Goal: Information Seeking & Learning: Learn about a topic

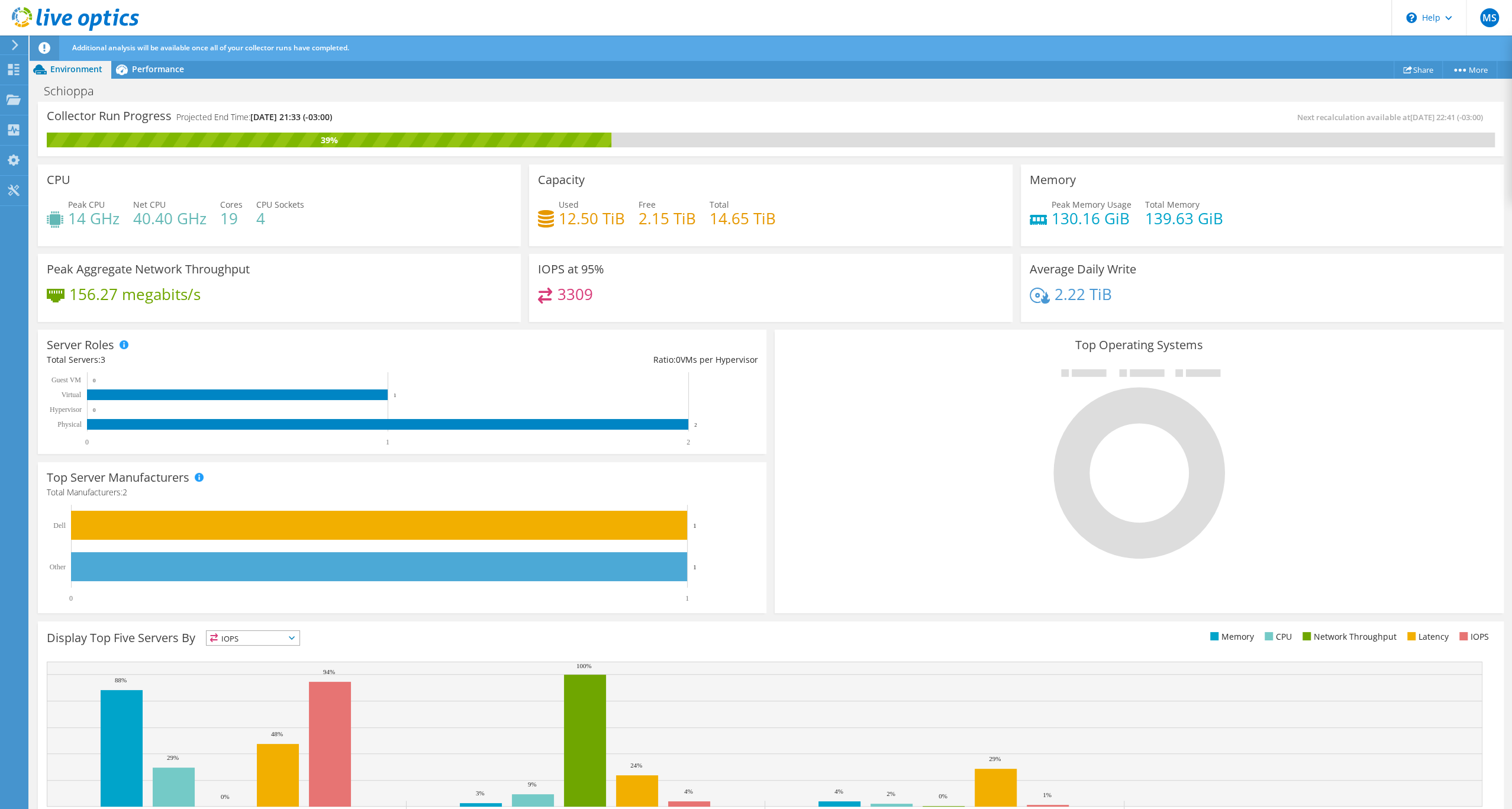
click at [16, 50] on icon at bounding box center [15, 45] width 9 height 10
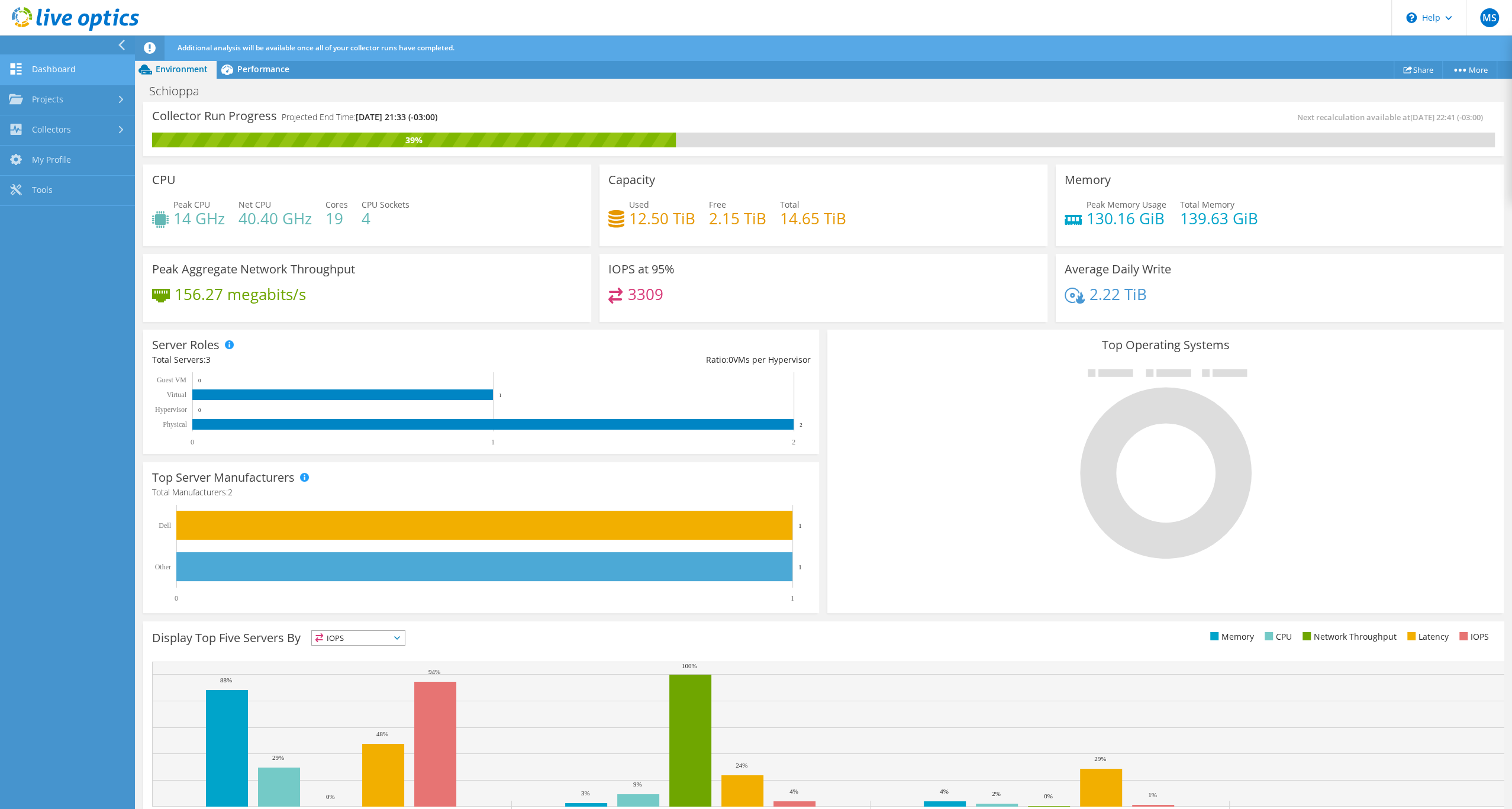
click at [79, 76] on link "Dashboard" at bounding box center [67, 70] width 135 height 30
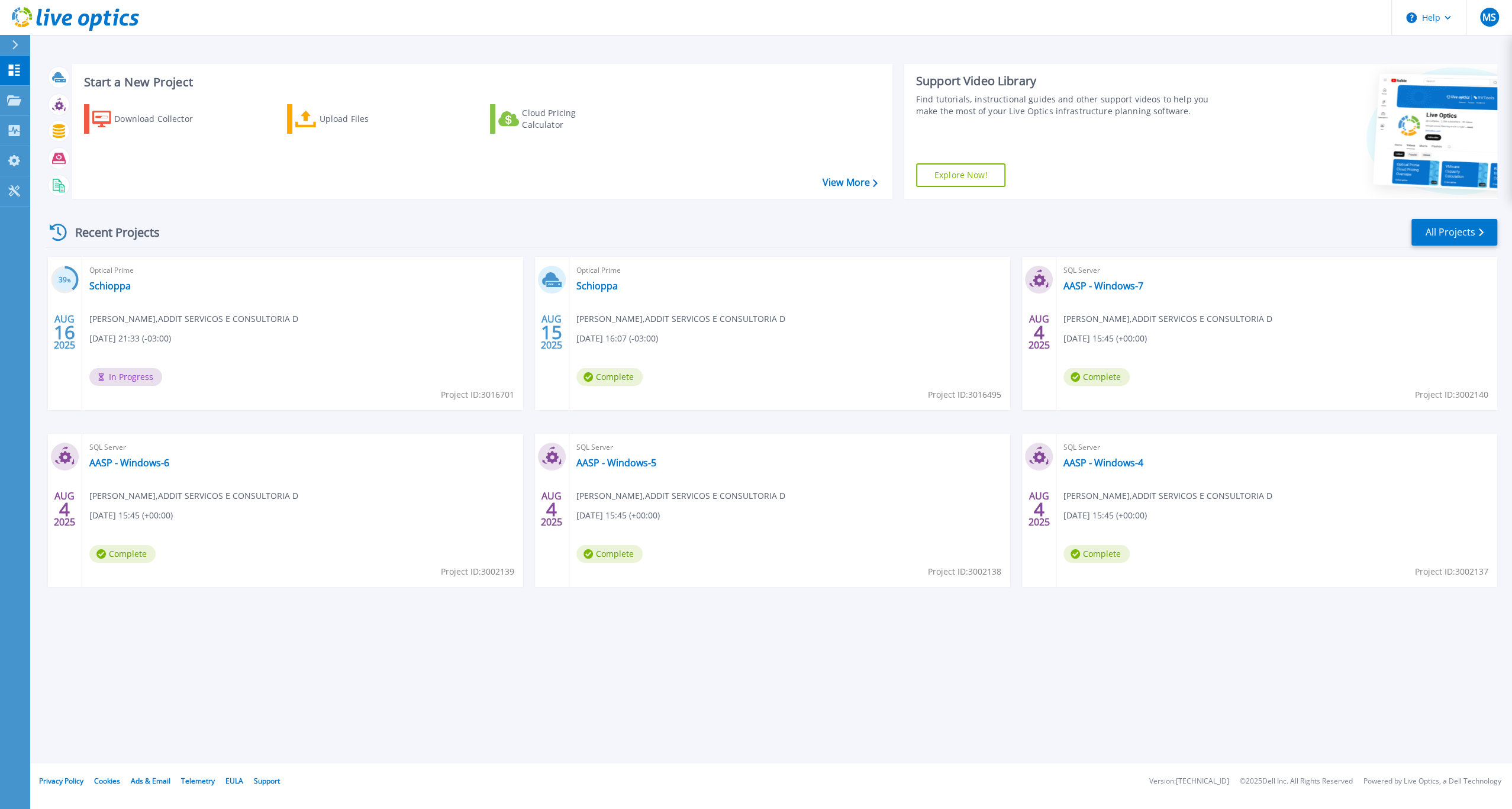
click at [720, 621] on div "Recent Projects All Projects 39 % AUG 16 2025 Optical Prime Schioppa Marcos Sil…" at bounding box center [771, 415] width 1451 height 412
click at [1423, 246] on link "All Projects" at bounding box center [1454, 232] width 86 height 27
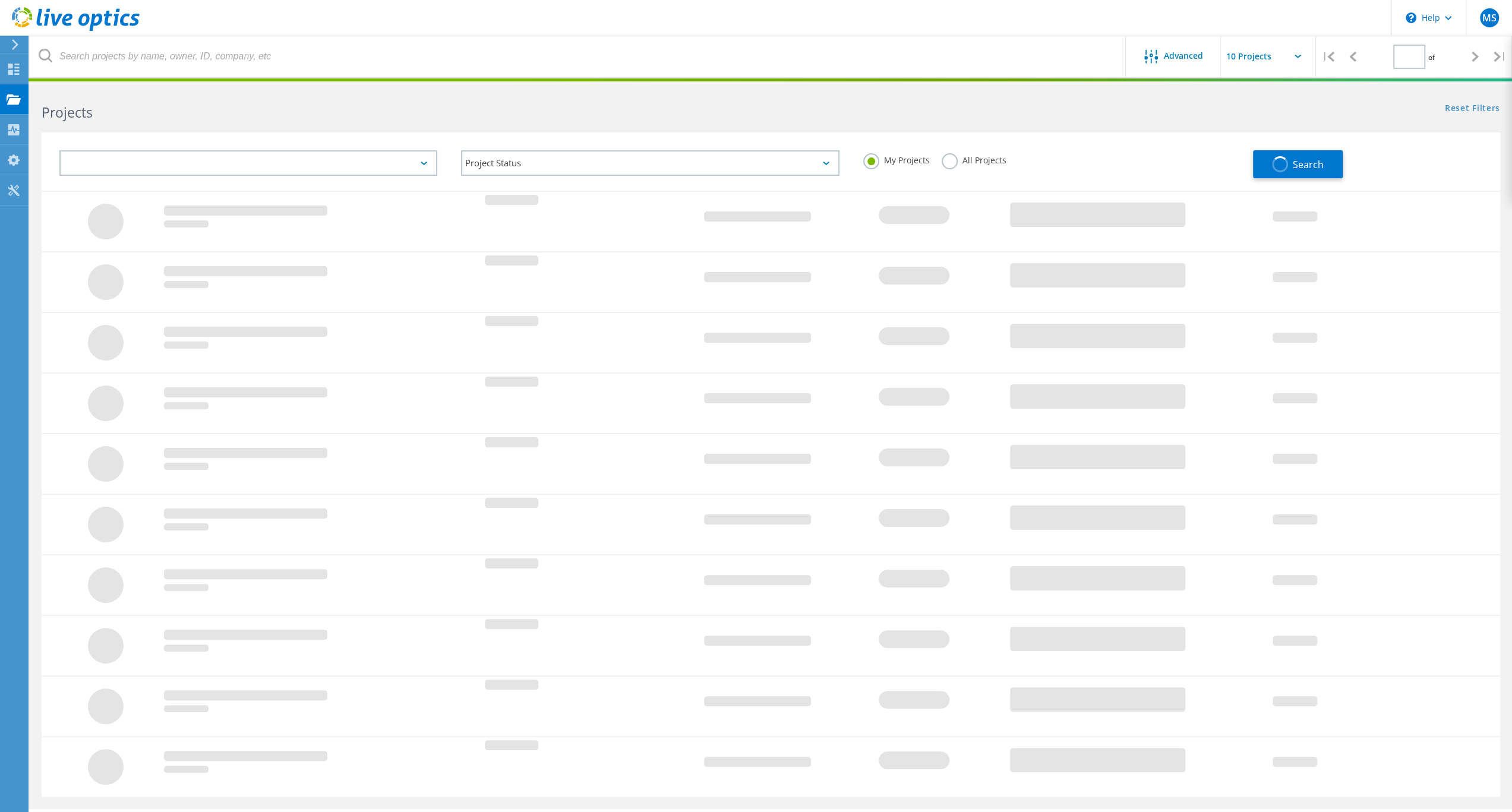
type input "1"
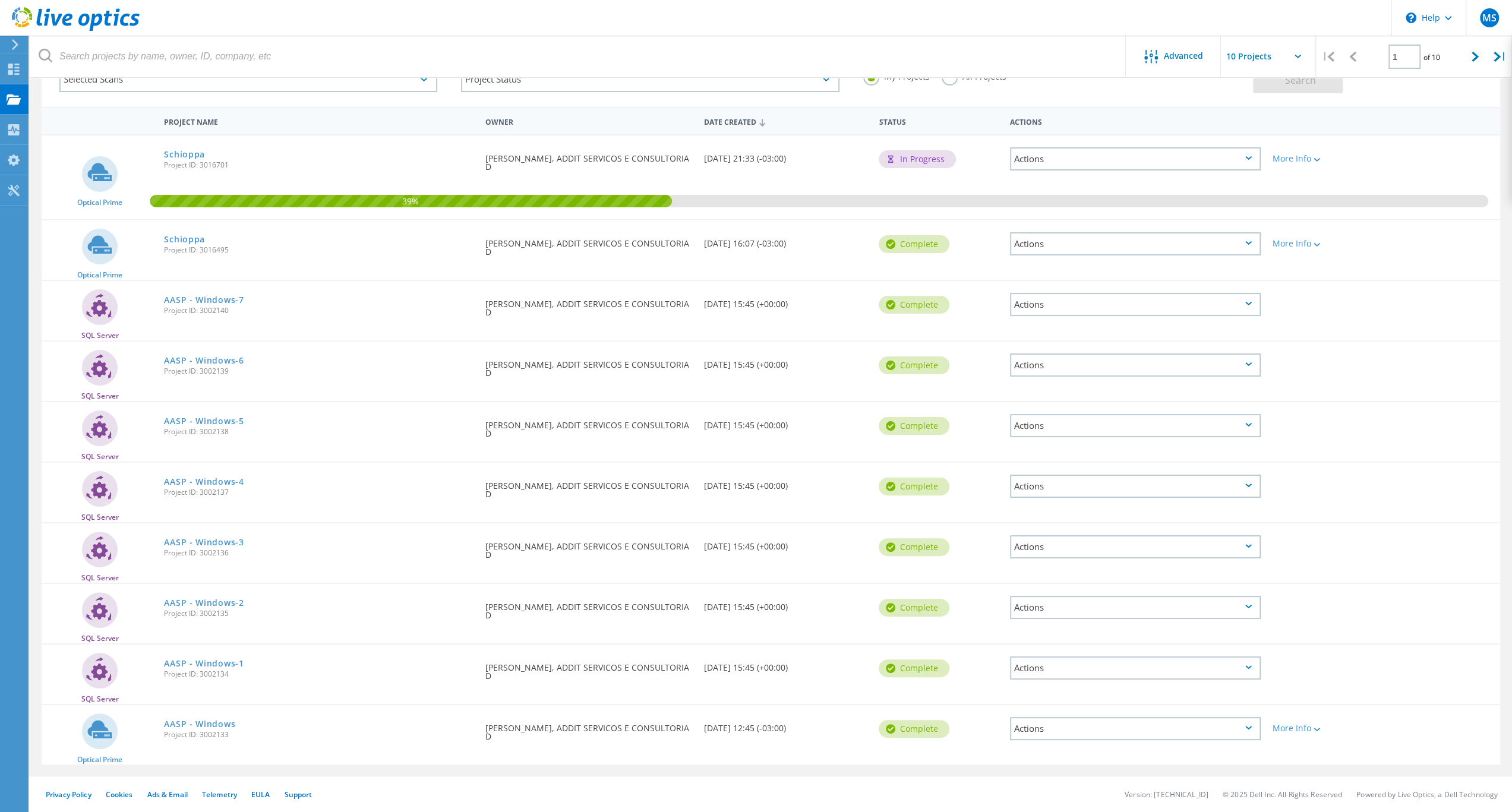
scroll to position [130, 0]
click at [228, 723] on link "AASP - Windows" at bounding box center [199, 724] width 71 height 9
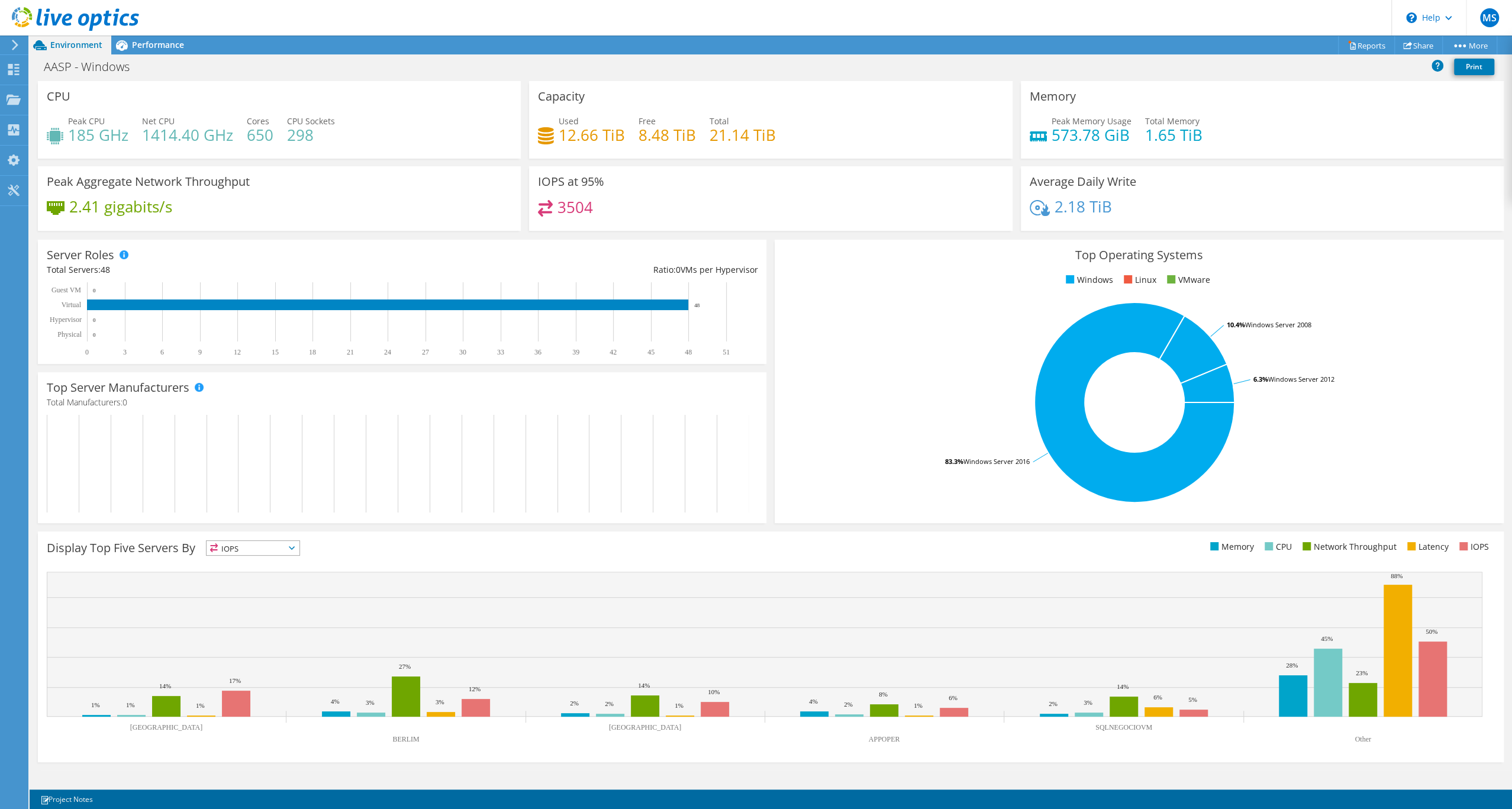
click at [1199, 25] on header "MS End User Marcos Silva marcos.silva@addit.com.br ADDIT SERVICOS E CONSULTORIA…" at bounding box center [756, 18] width 1512 height 35
click at [169, 48] on span "Performance" at bounding box center [158, 45] width 52 height 11
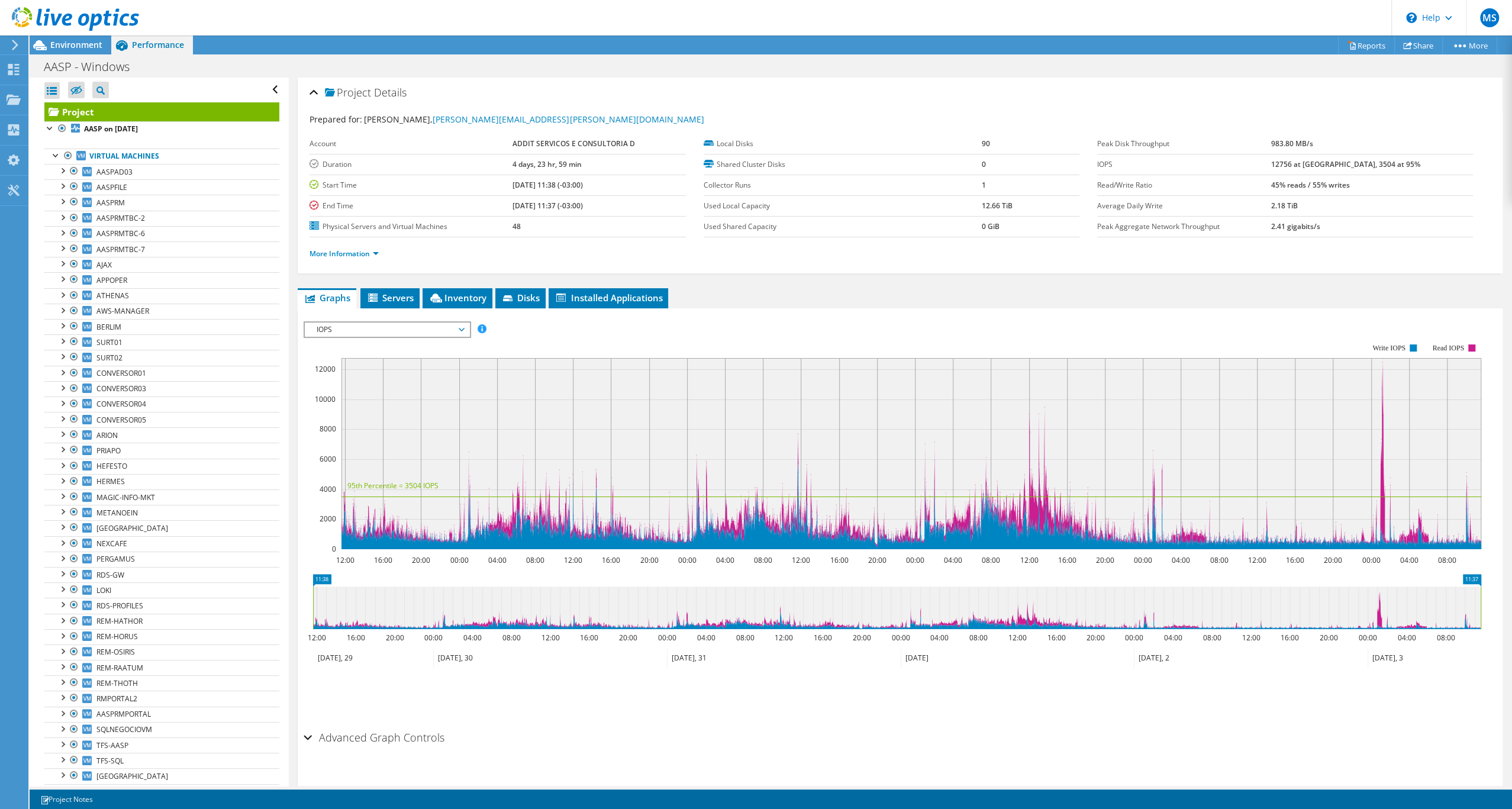
click at [415, 337] on span "IOPS" at bounding box center [386, 330] width 152 height 14
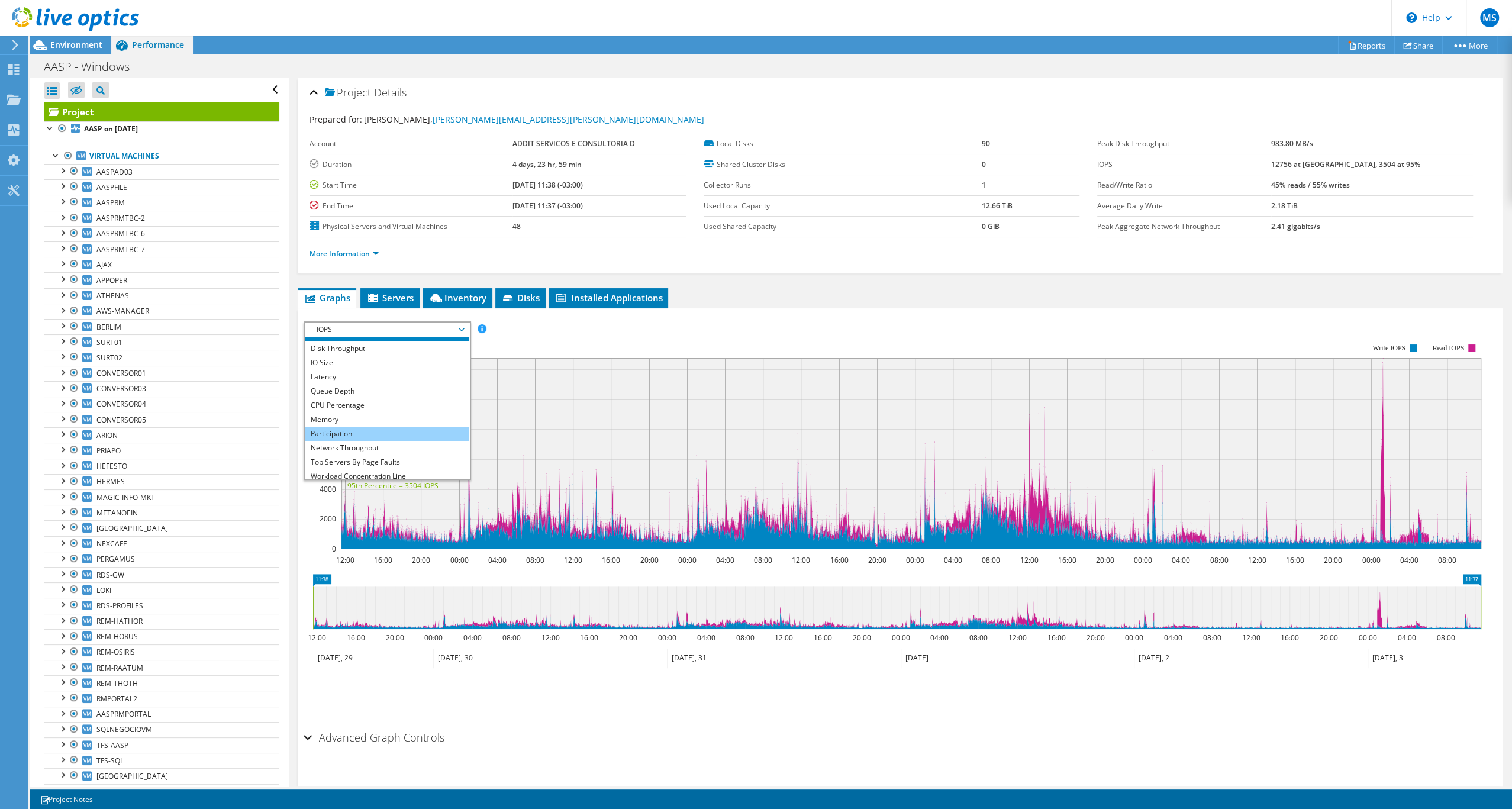
scroll to position [26, 0]
click at [399, 410] on li "Memory" at bounding box center [387, 403] width 164 height 14
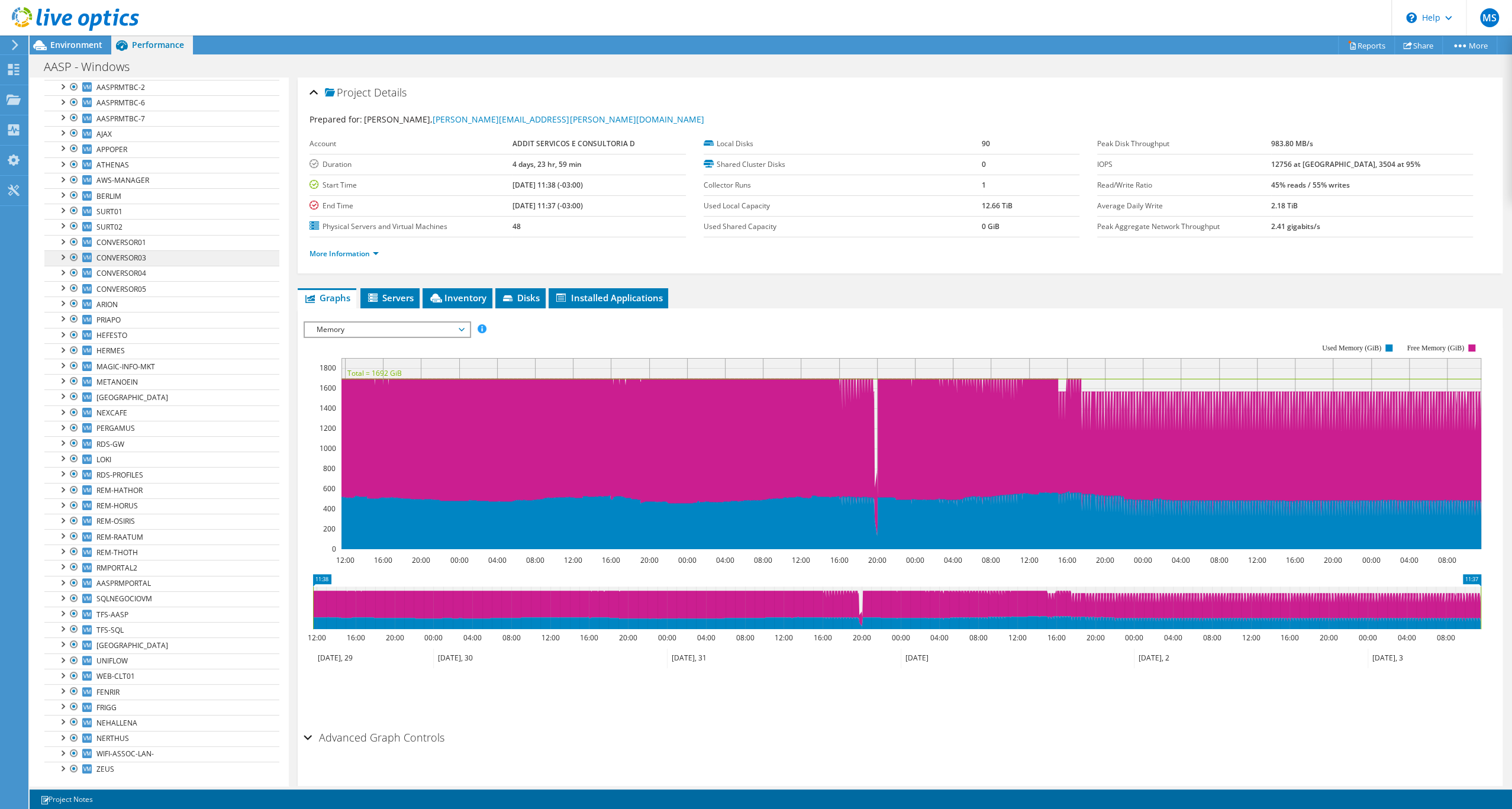
scroll to position [0, 0]
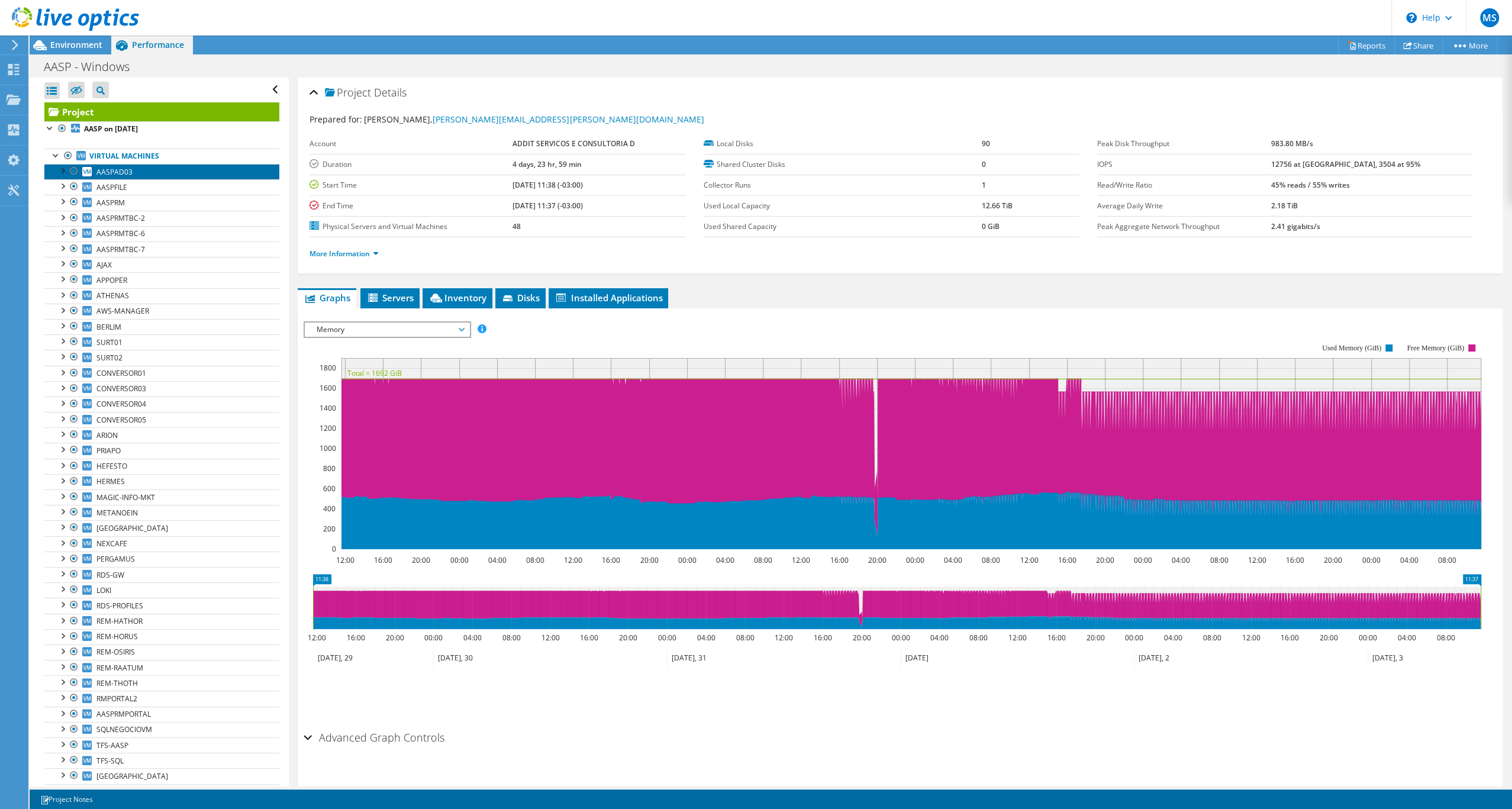
click at [171, 179] on link "AASPAD03" at bounding box center [162, 171] width 235 height 15
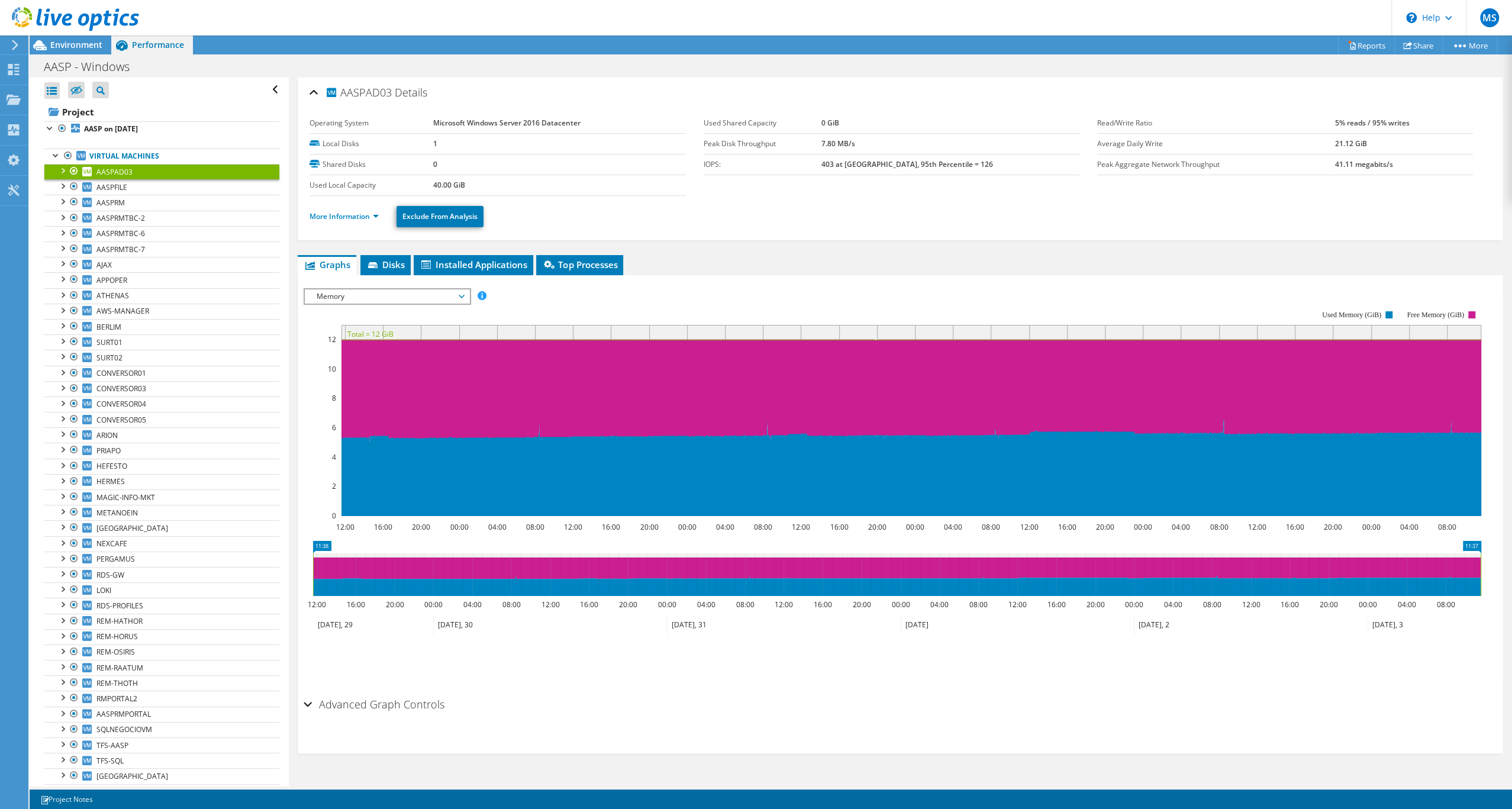
click at [571, 333] on div "IOPS Disk Throughput IO Size Latency Queue Depth CPU Percentage Memory Page Fau…" at bounding box center [900, 490] width 1193 height 404
click at [436, 322] on div "IOPS Disk Throughput IO Size Latency Queue Depth CPU Percentage Memory Page Fau…" at bounding box center [900, 487] width 1193 height 410
click at [441, 304] on span "Memory" at bounding box center [386, 296] width 152 height 14
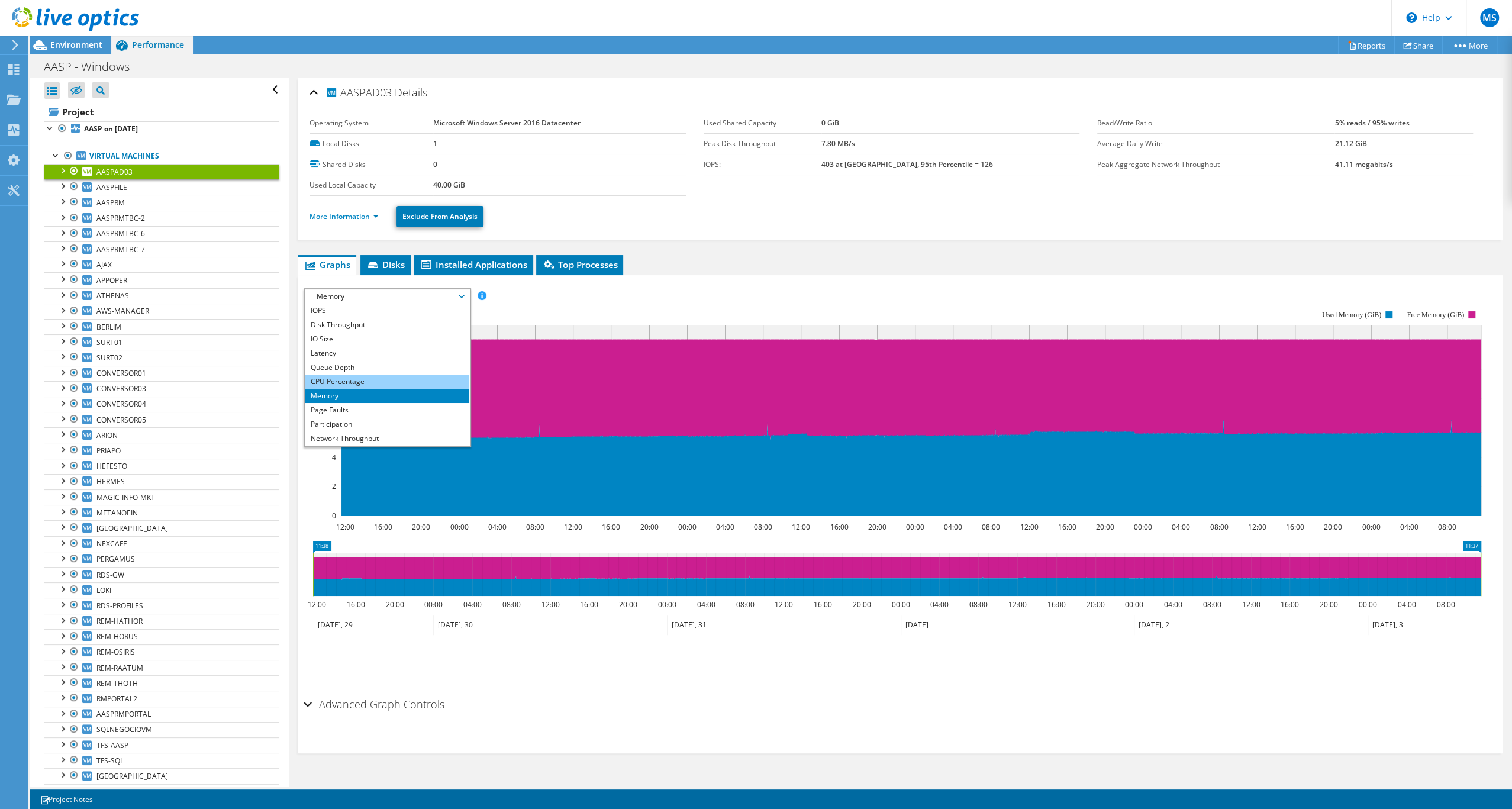
click at [357, 389] on li "CPU Percentage" at bounding box center [387, 382] width 164 height 14
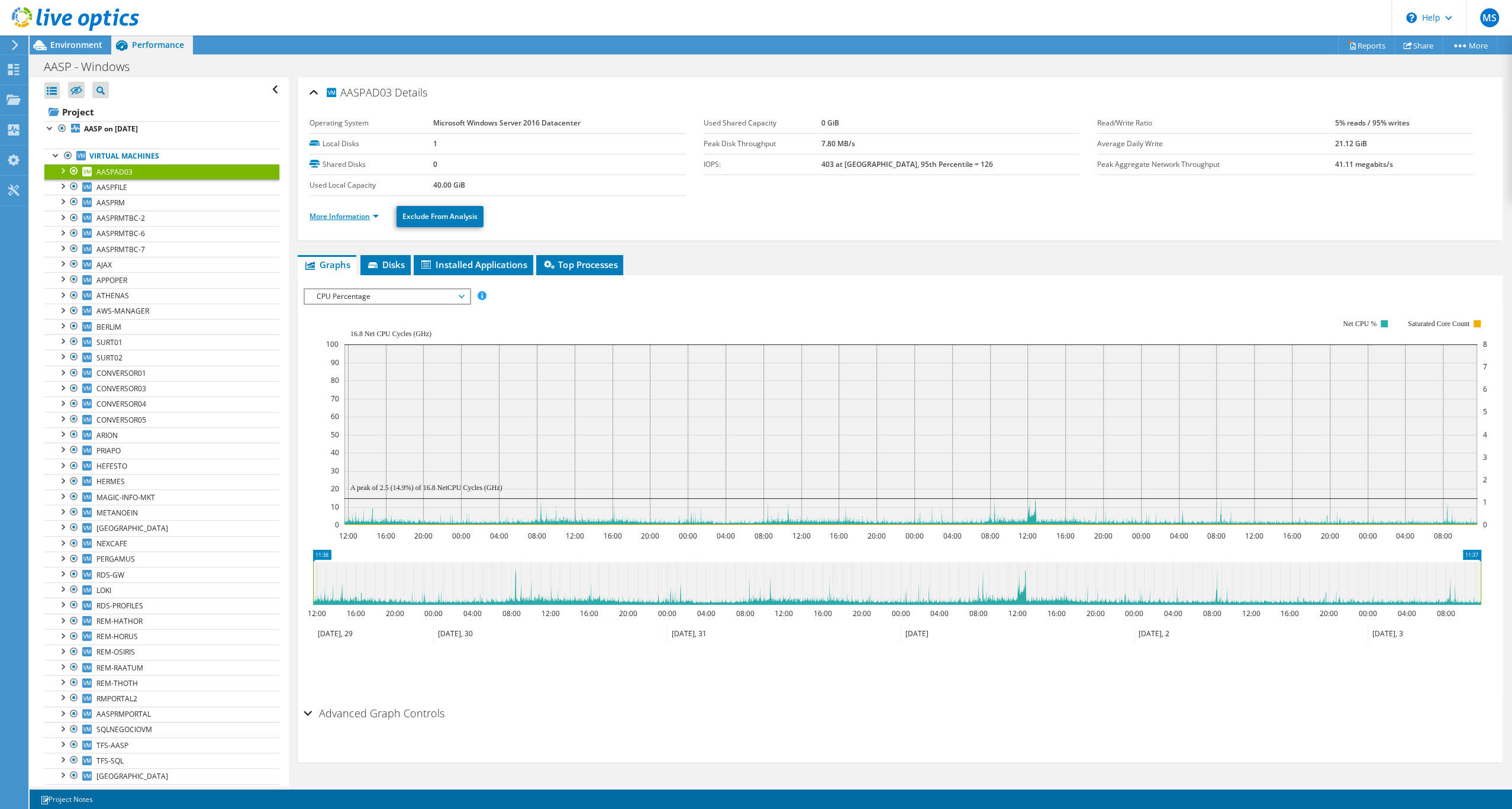
click at [379, 221] on link "More Information" at bounding box center [343, 216] width 69 height 10
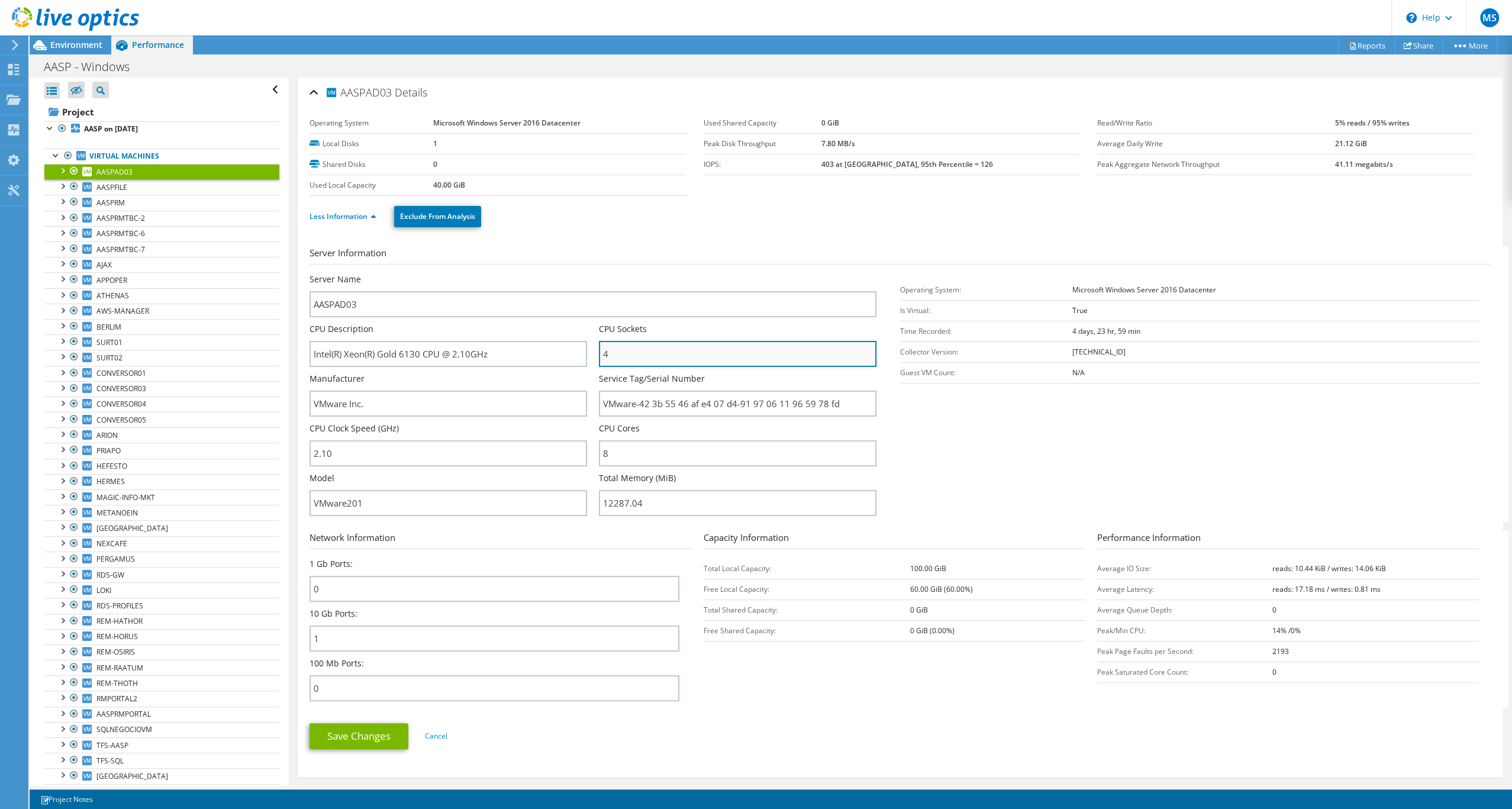
click at [711, 367] on input "4" at bounding box center [738, 354] width 277 height 26
click at [376, 221] on link "Less Information" at bounding box center [342, 216] width 67 height 10
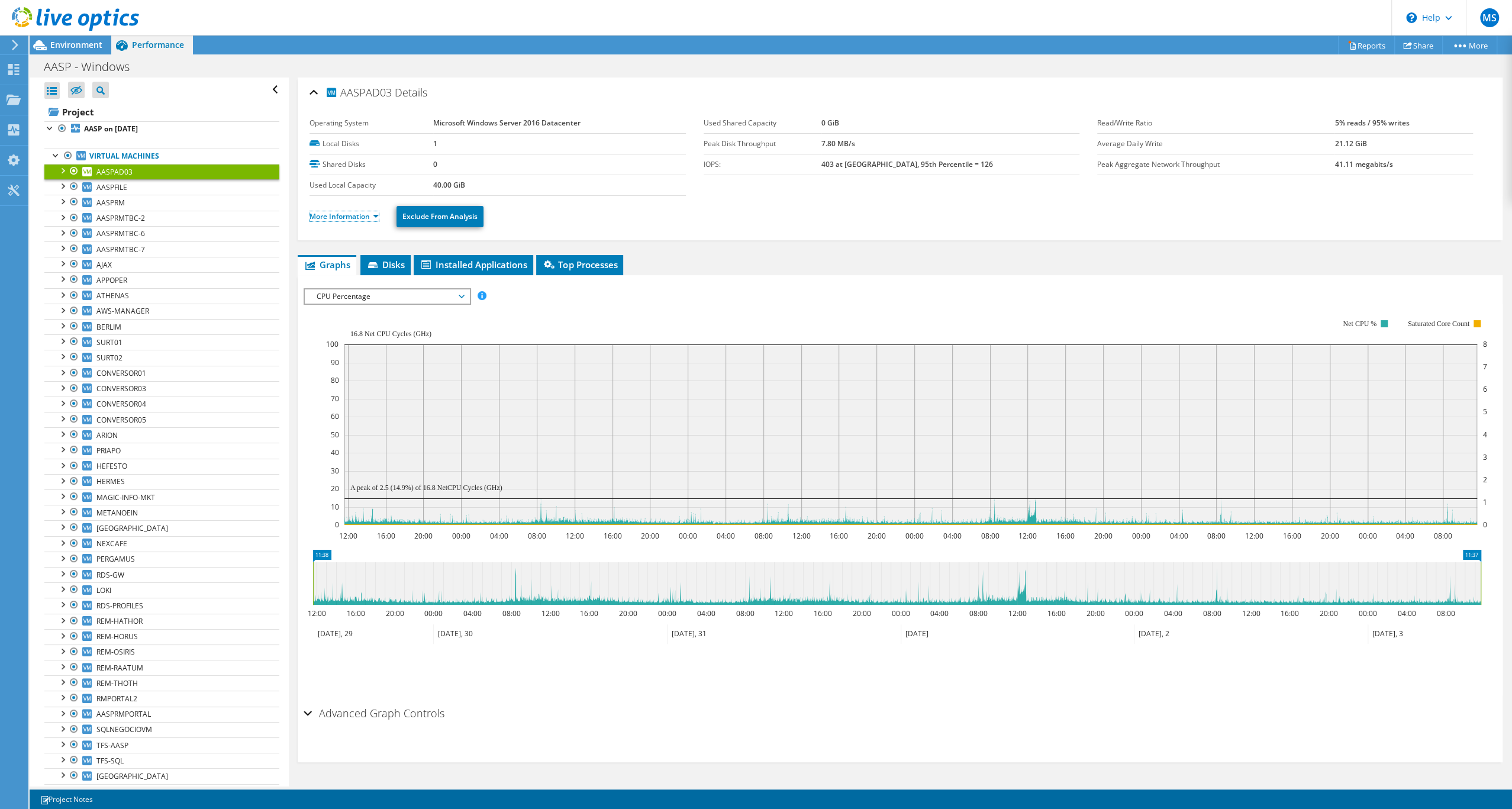
scroll to position [39, 0]
click at [1010, 564] on icon at bounding box center [897, 584] width 1167 height 43
click at [756, 405] on rect at bounding box center [910, 434] width 1132 height 180
click at [421, 292] on span "CPU Percentage" at bounding box center [386, 296] width 152 height 14
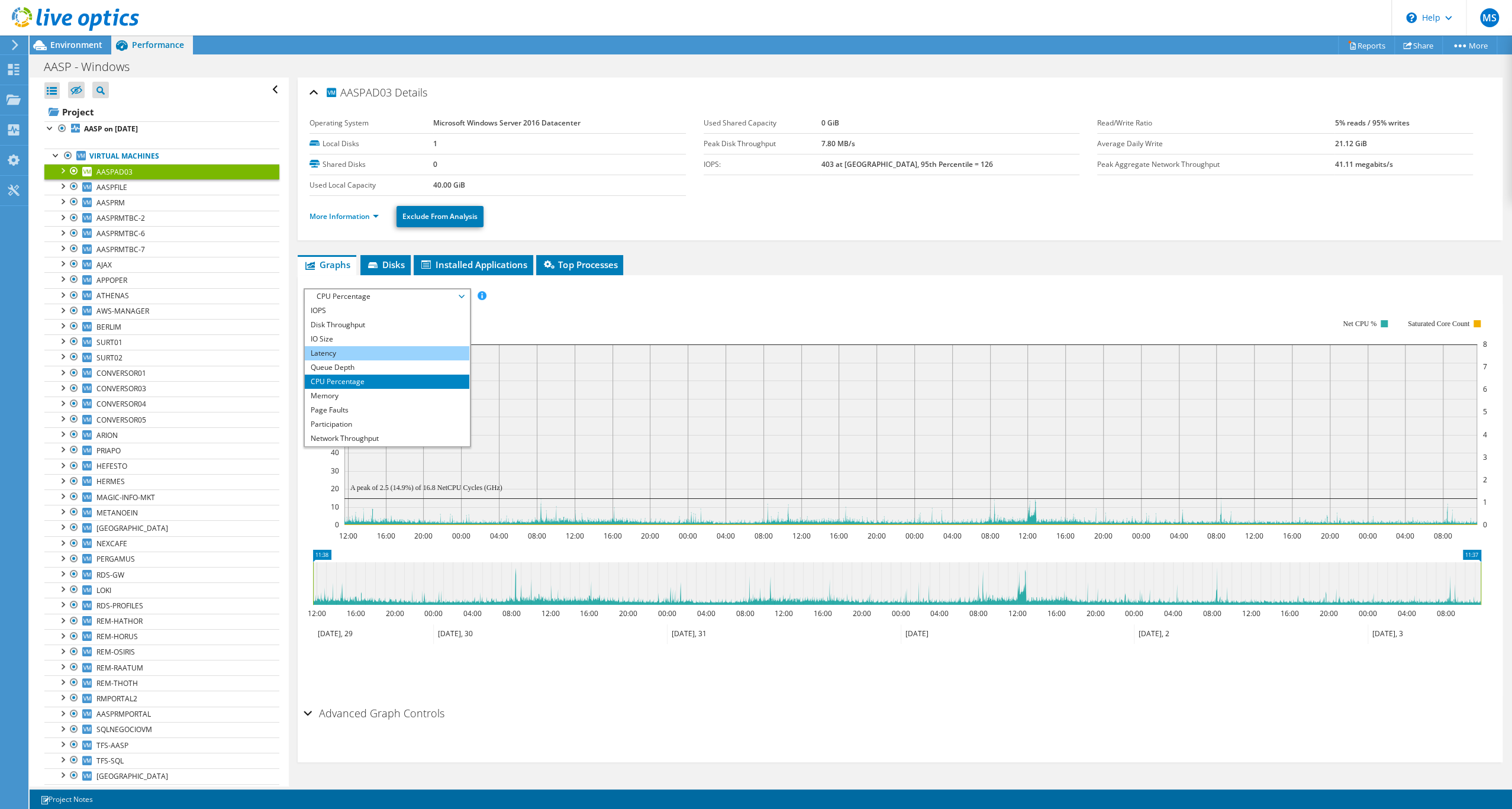
click at [395, 361] on li "Latency" at bounding box center [387, 353] width 164 height 14
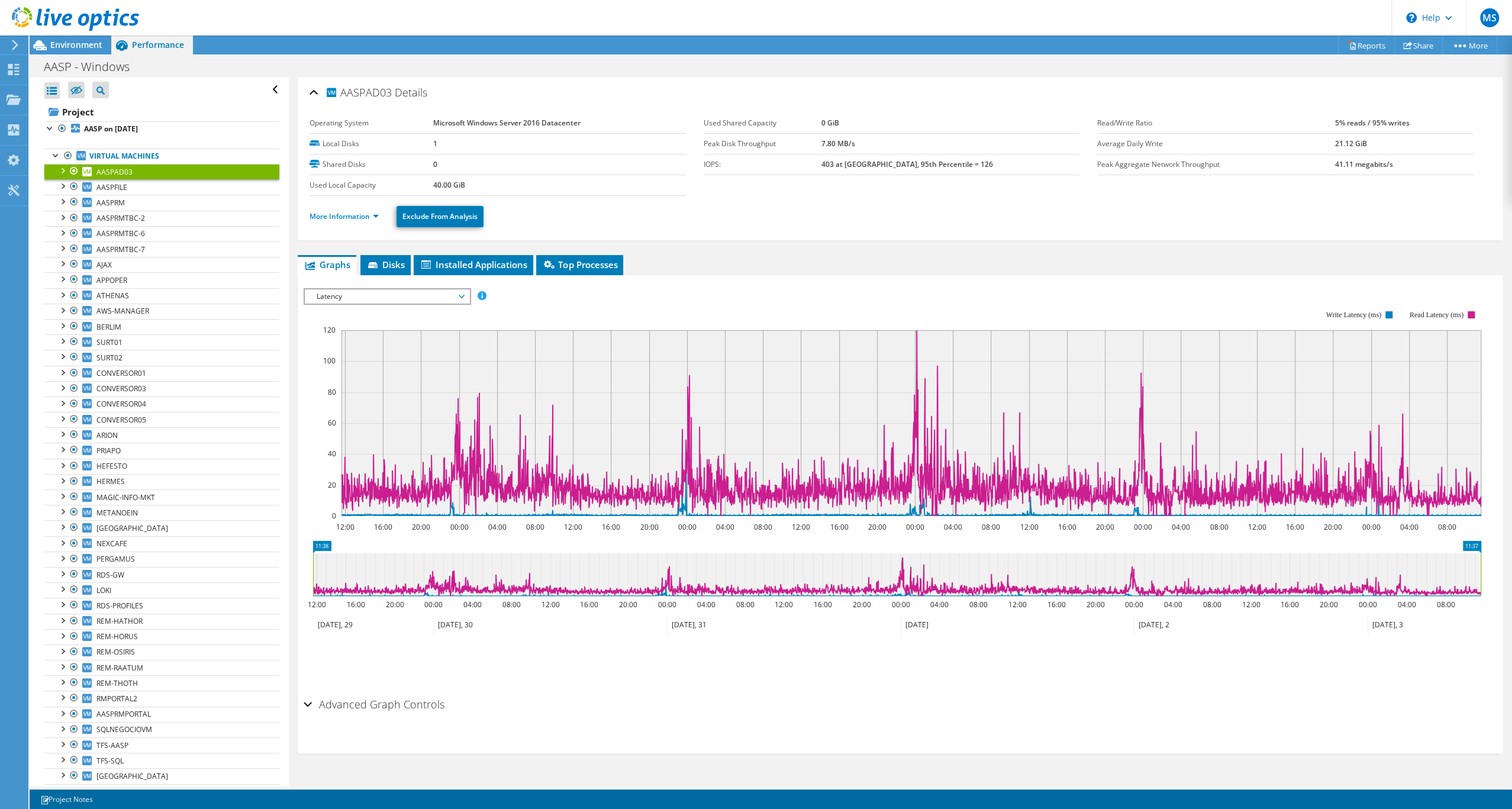
scroll to position [30, 0]
click at [419, 297] on span "Latency" at bounding box center [386, 296] width 152 height 14
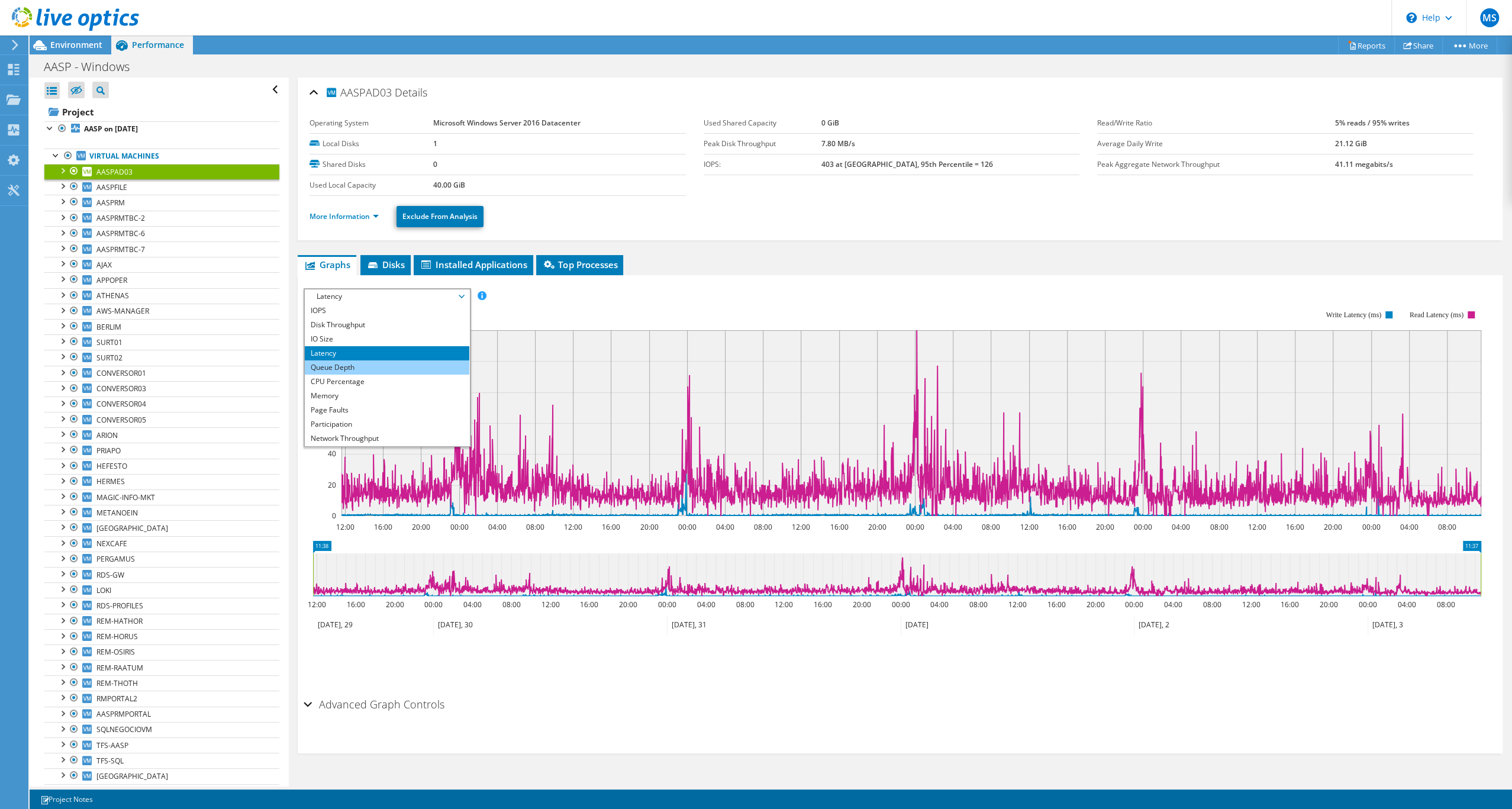
click at [399, 375] on li "Queue Depth" at bounding box center [387, 368] width 164 height 14
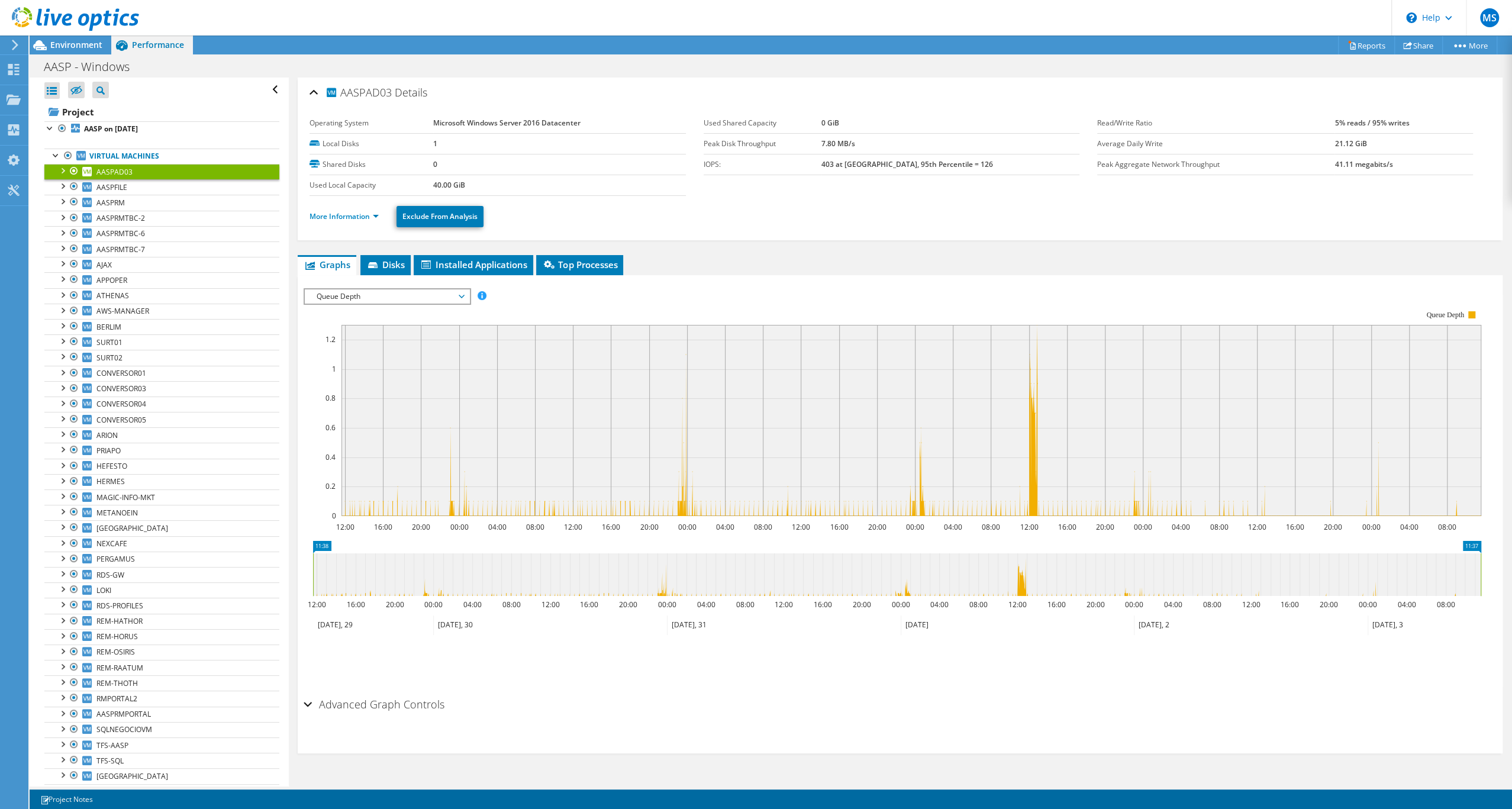
scroll to position [0, 0]
click at [450, 304] on span "Queue Depth" at bounding box center [386, 296] width 152 height 14
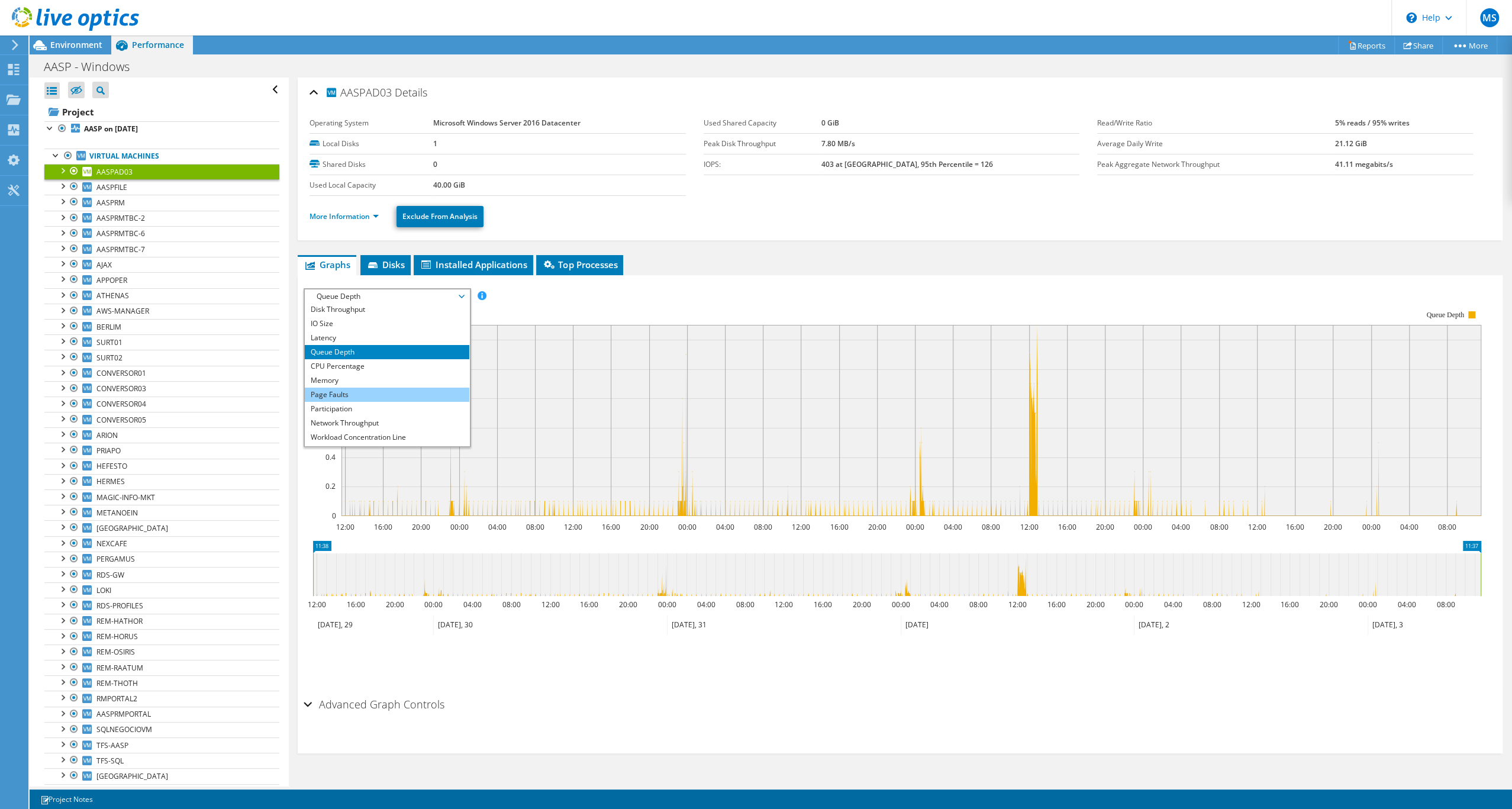
scroll to position [28, 0]
click at [405, 390] on li "Page Faults" at bounding box center [387, 383] width 164 height 14
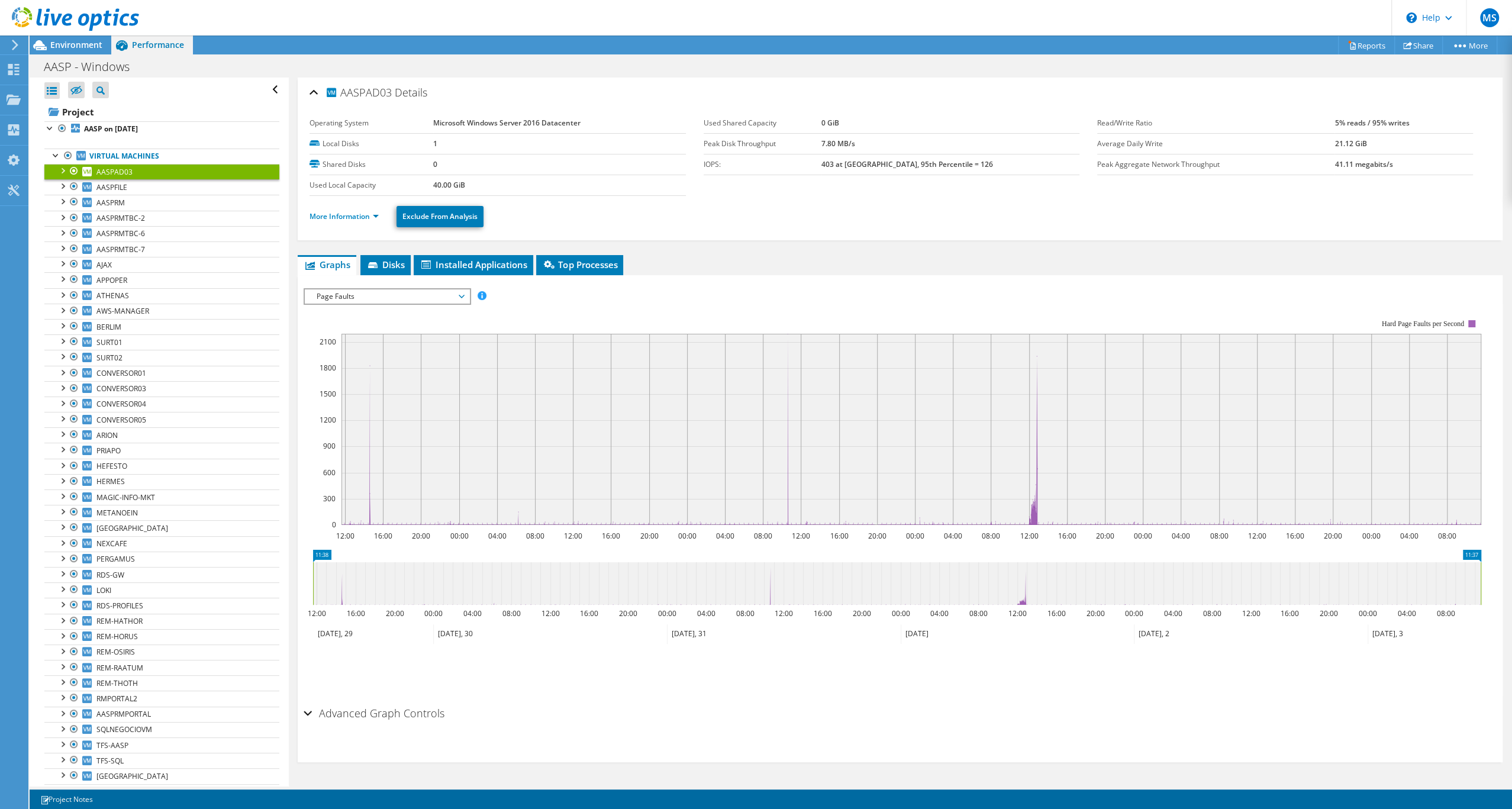
click at [419, 304] on span "Page Faults" at bounding box center [386, 296] width 152 height 14
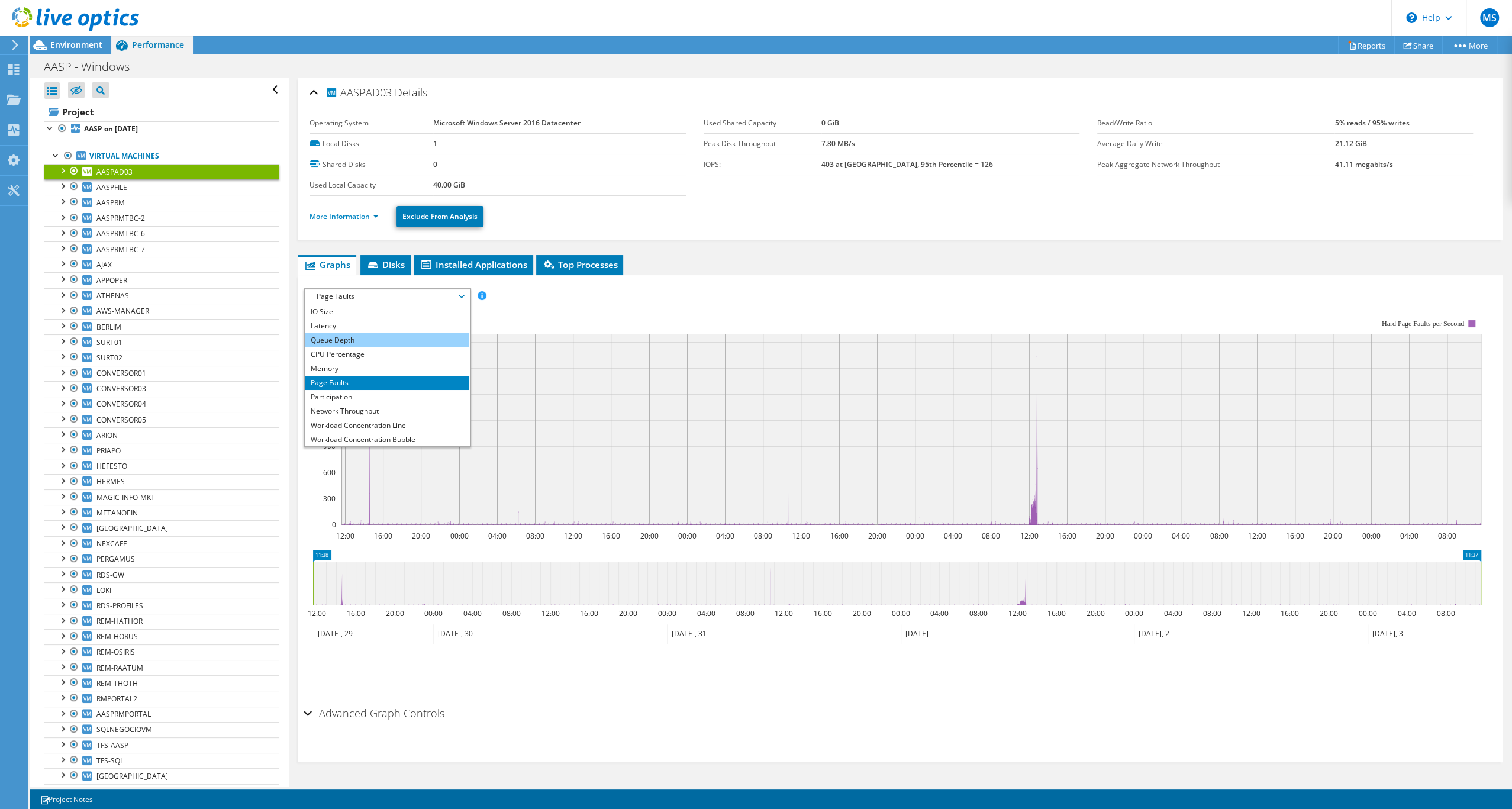
click at [387, 347] on li "Queue Depth" at bounding box center [387, 340] width 164 height 14
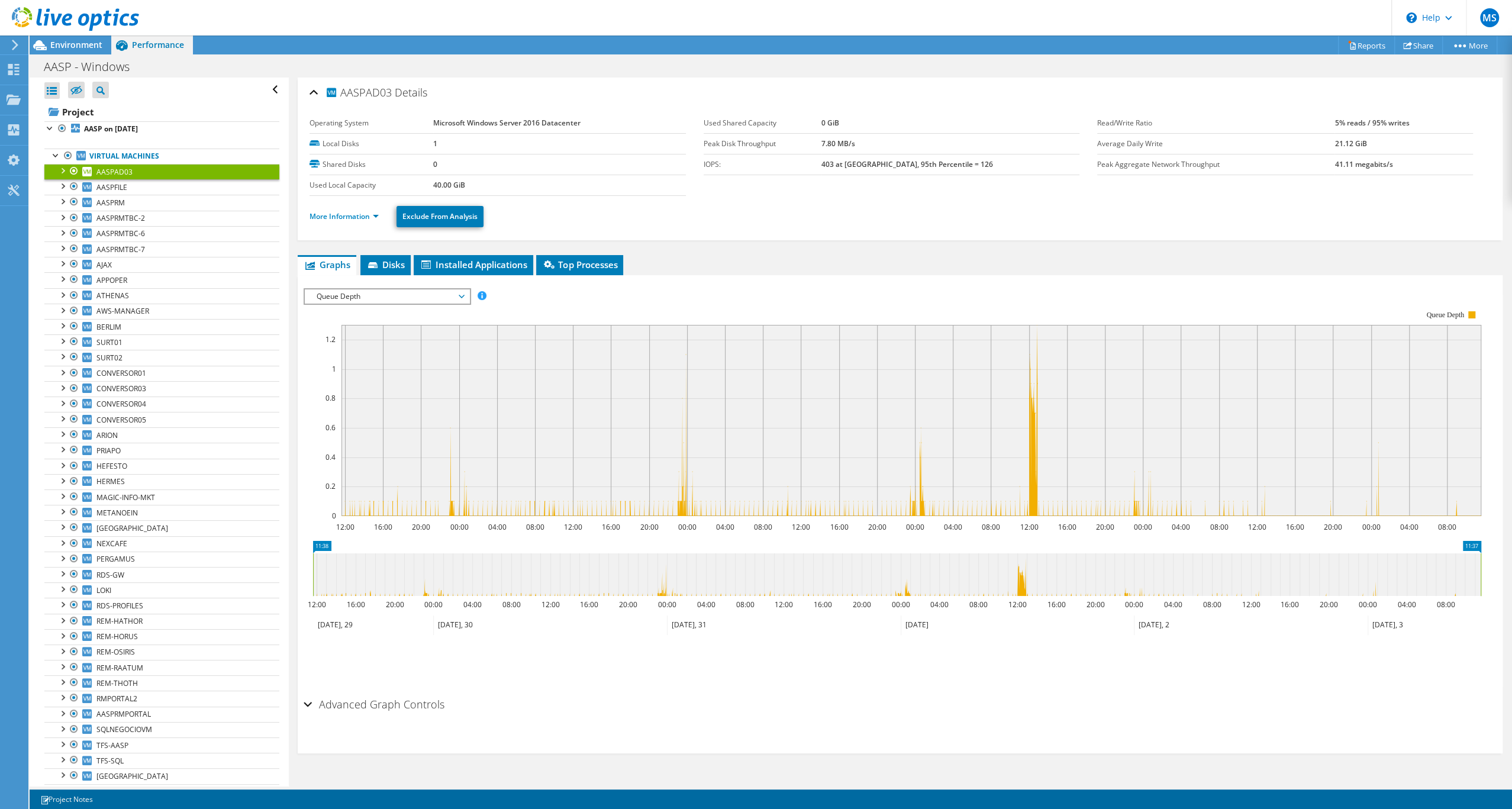
click at [433, 304] on span "Queue Depth" at bounding box center [386, 296] width 152 height 14
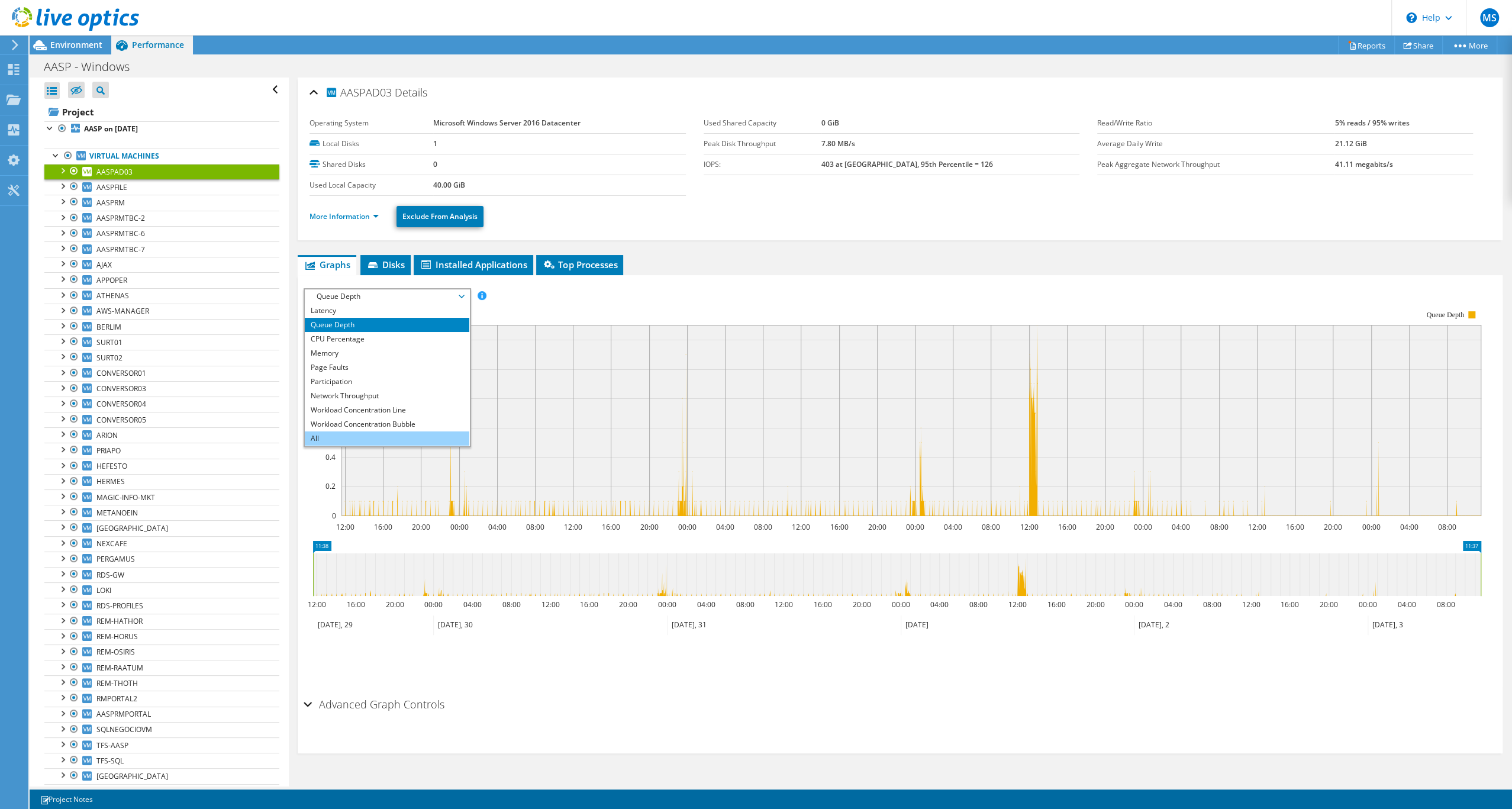
scroll to position [89, 0]
click at [399, 446] on li "All" at bounding box center [387, 438] width 164 height 14
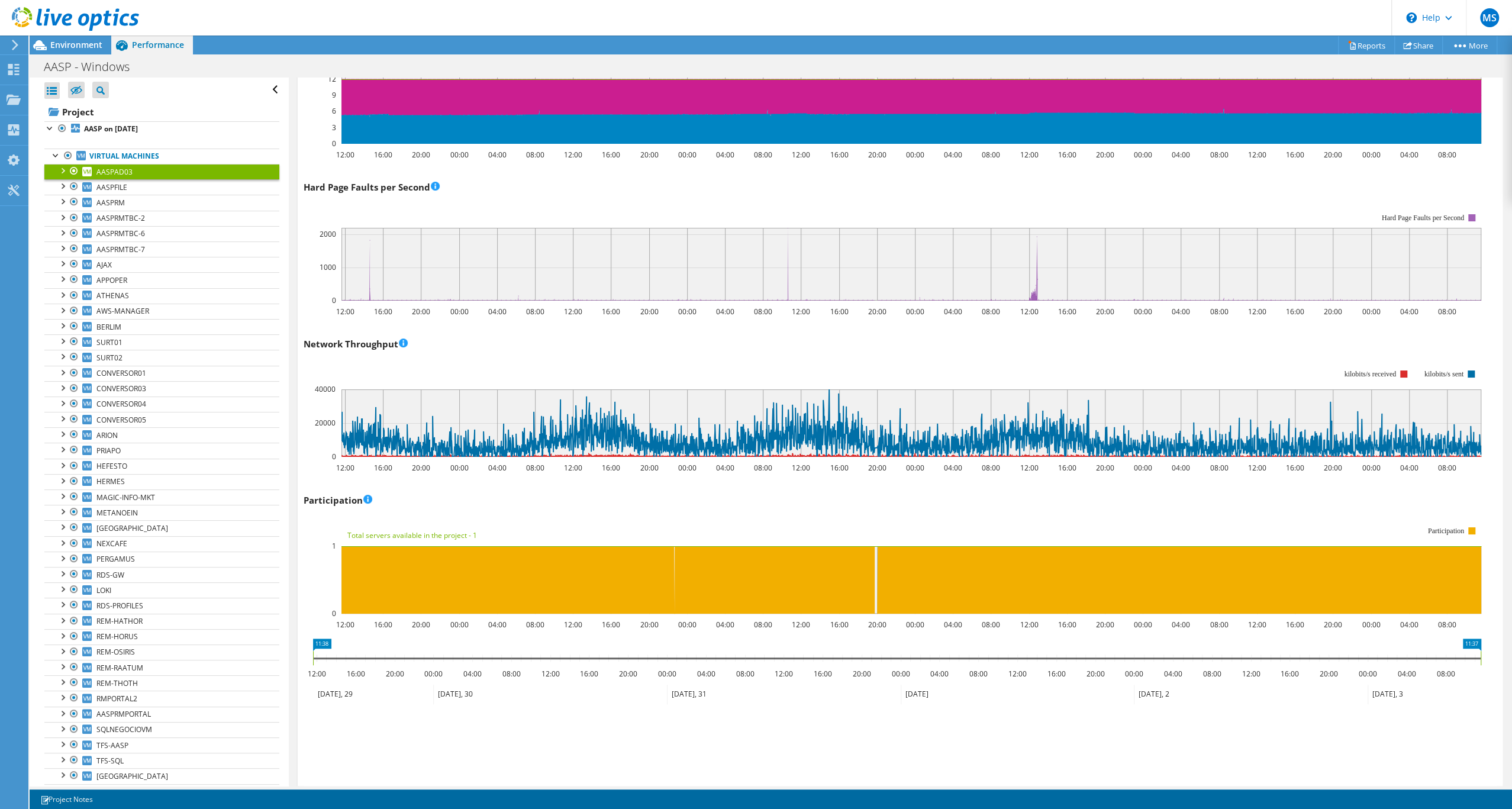
scroll to position [1230, 0]
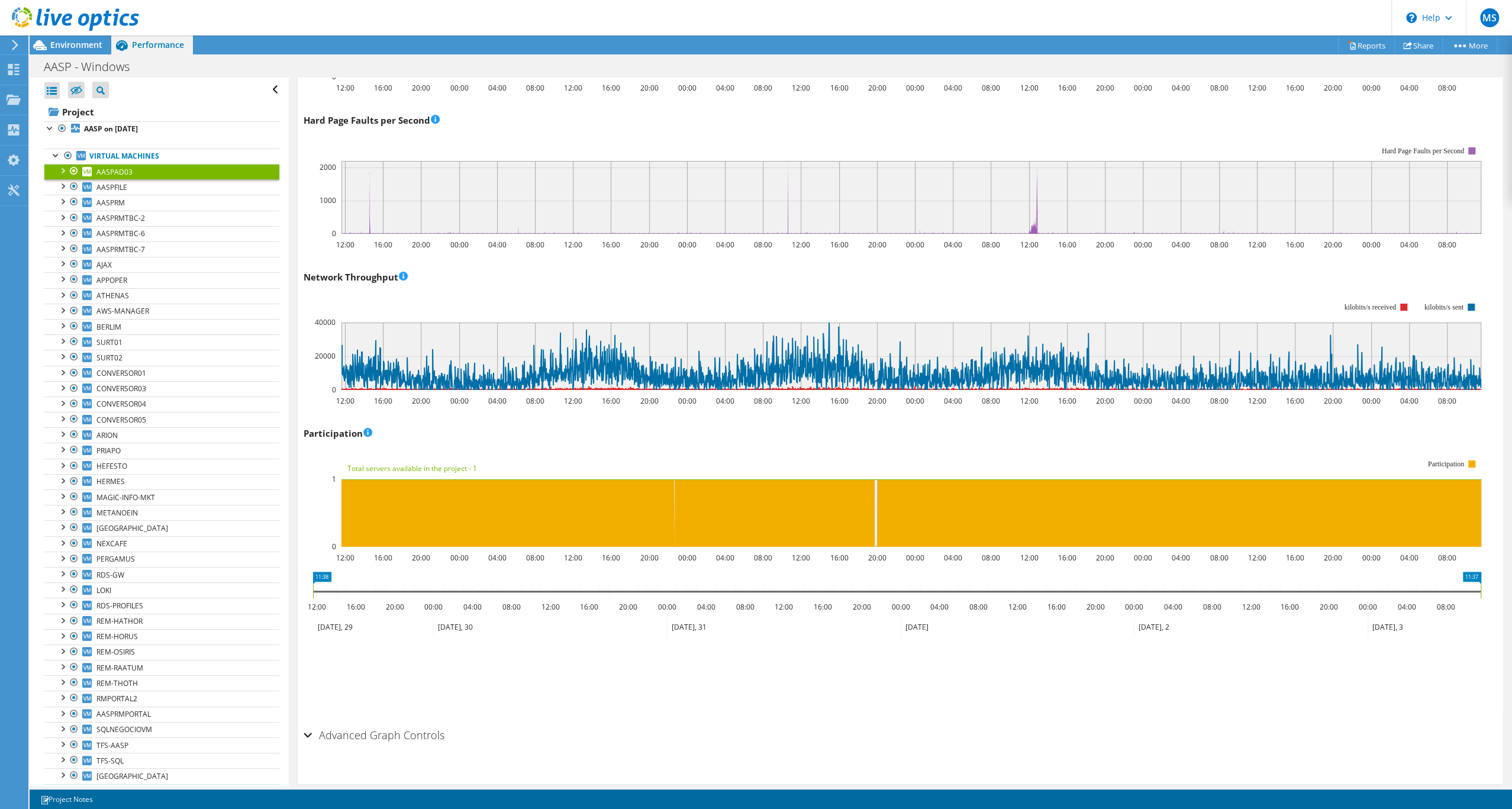
scroll to position [1370, 0]
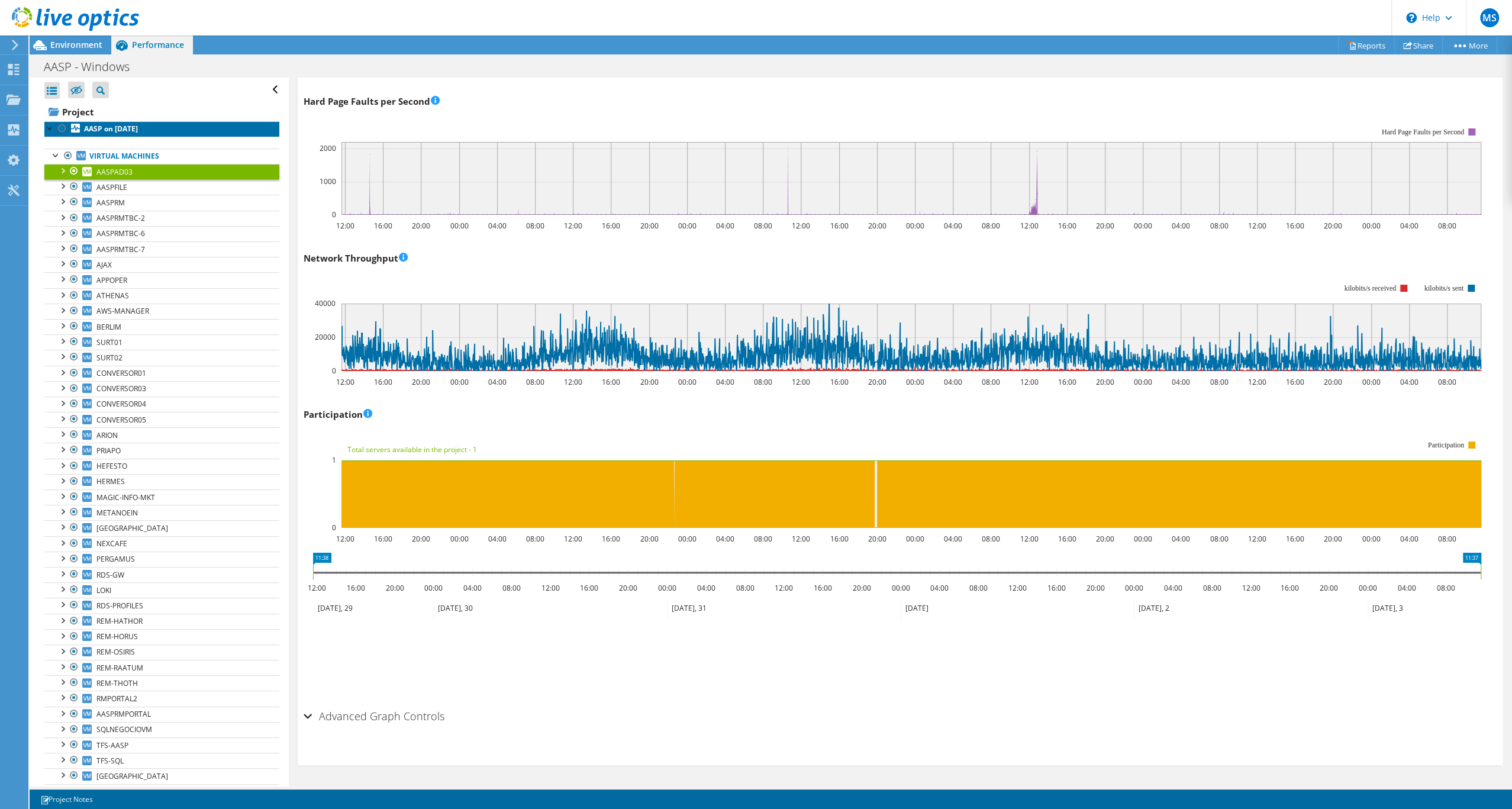
click at [132, 134] on b "AASP on [DATE]" at bounding box center [111, 128] width 54 height 10
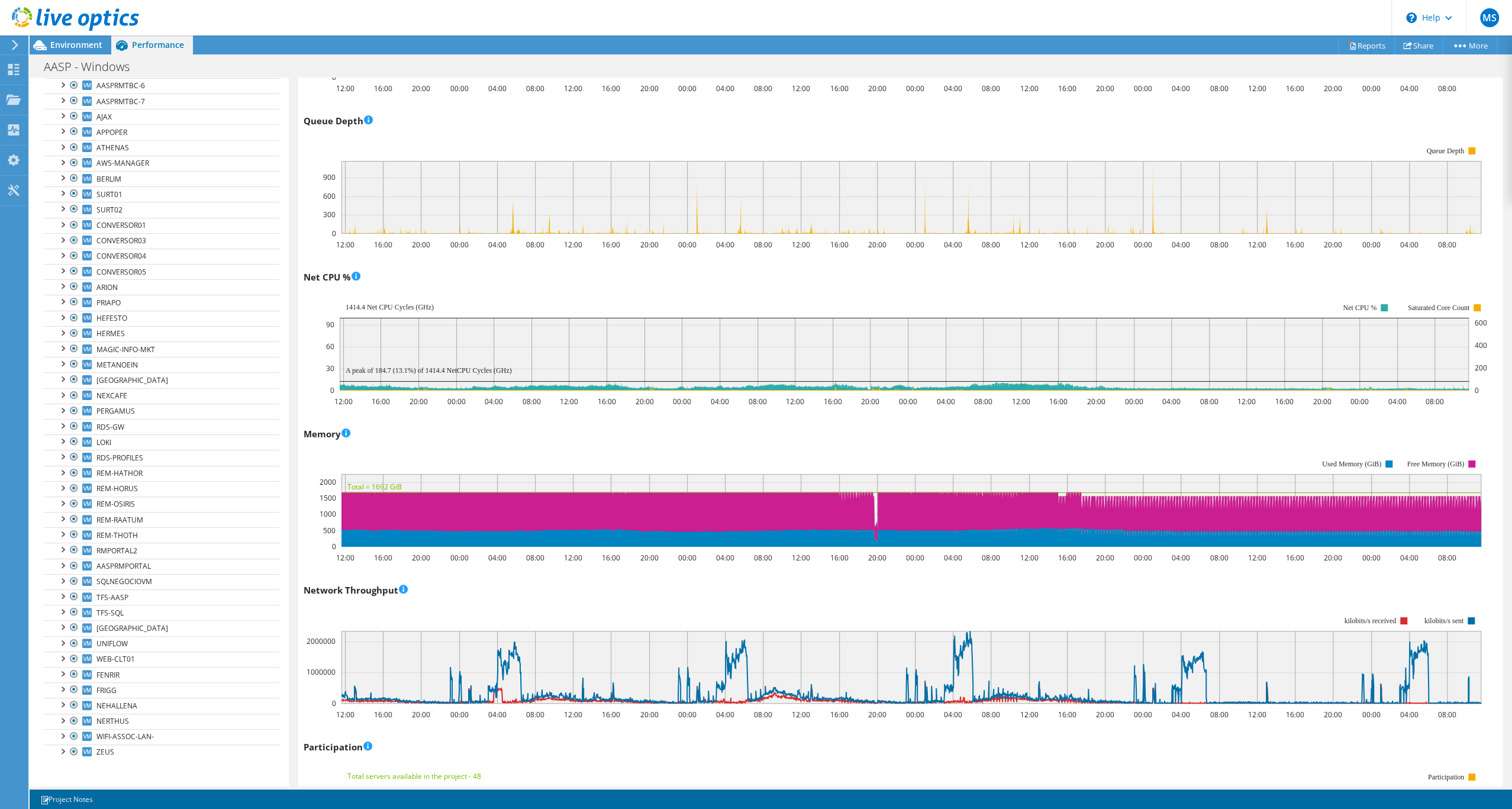
scroll to position [0, 0]
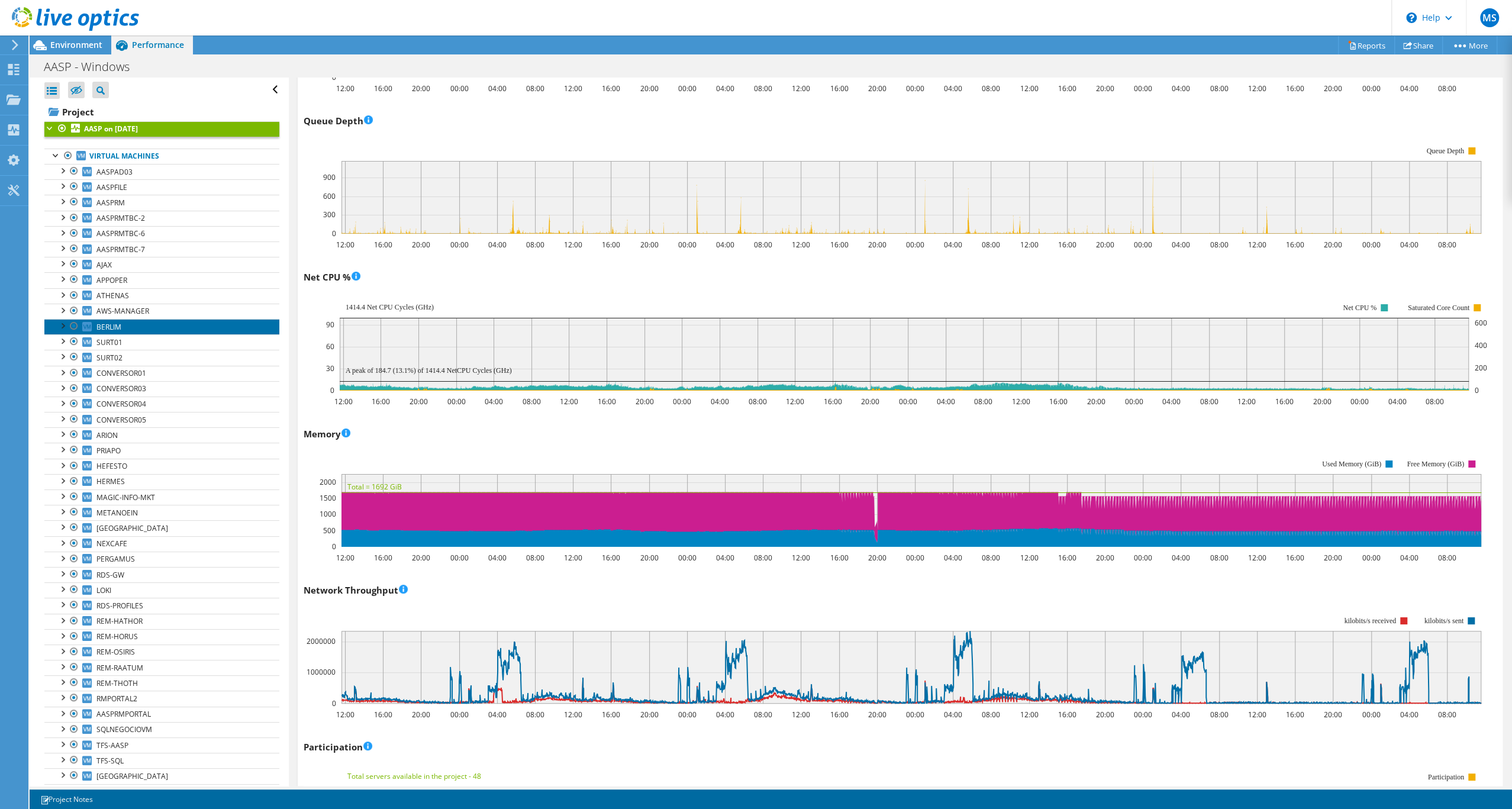
click at [121, 332] on span "BERLIM" at bounding box center [109, 327] width 25 height 10
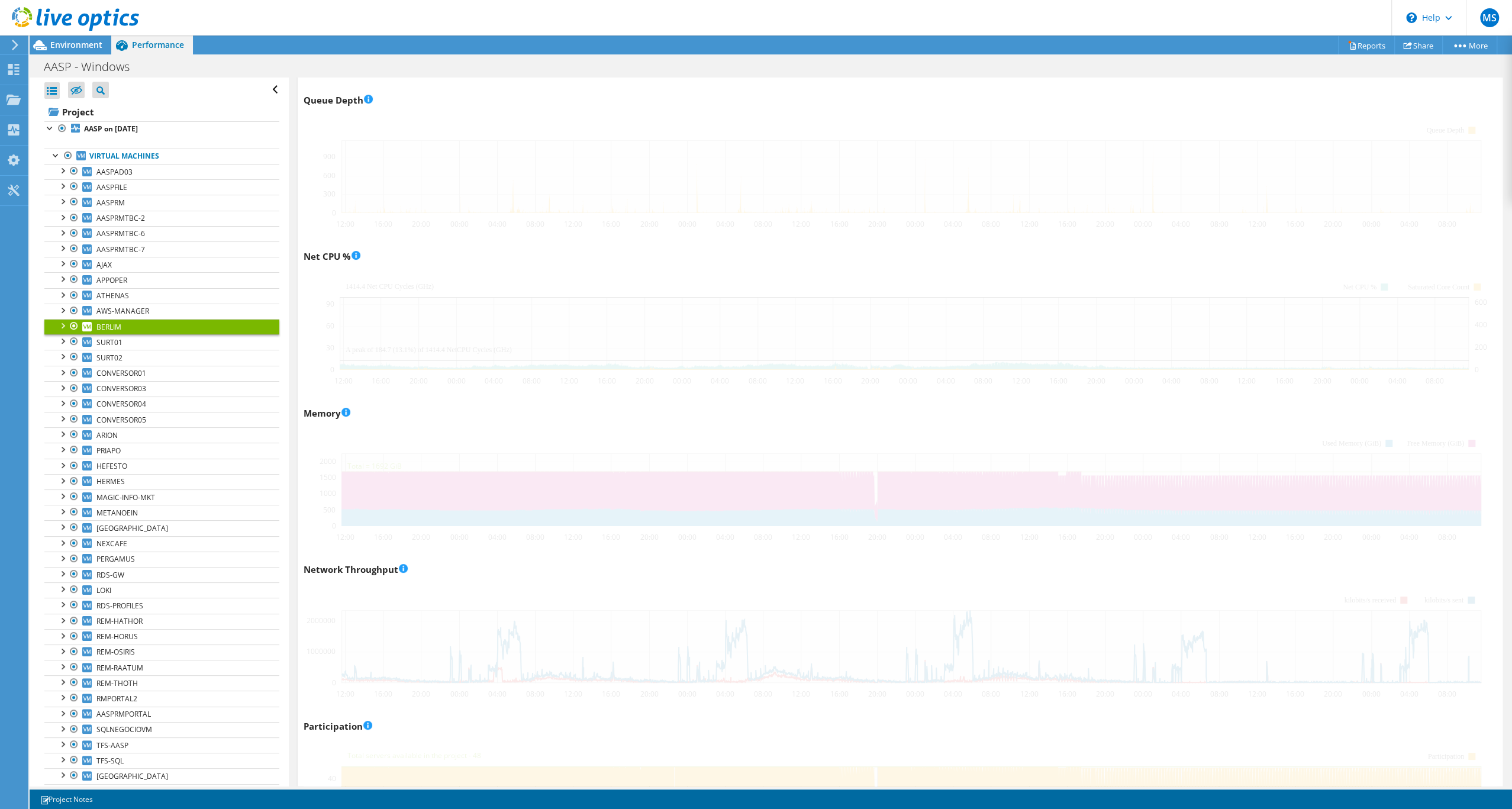
scroll to position [813, 0]
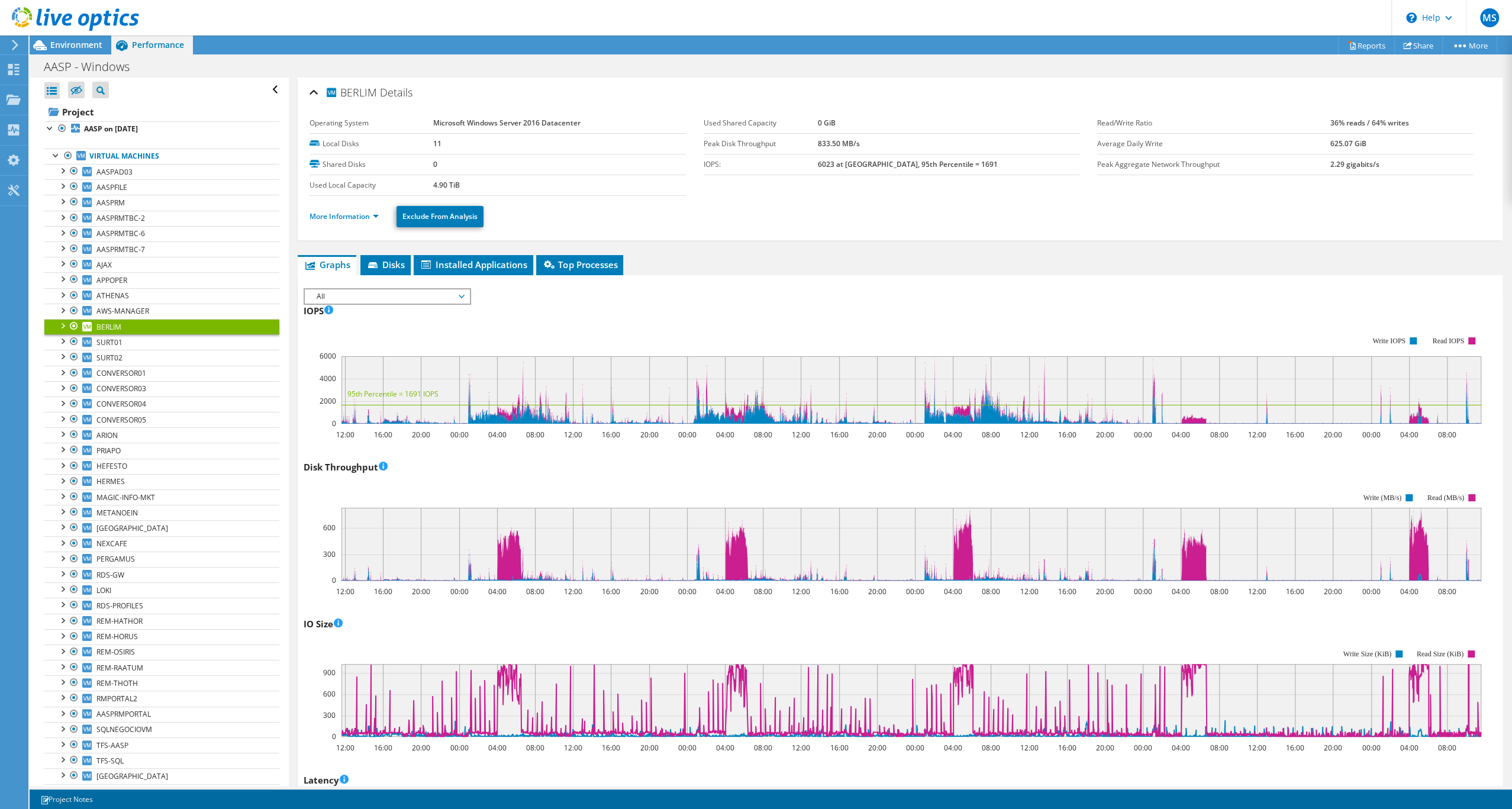
scroll to position [89, 0]
click at [379, 221] on link "More Information" at bounding box center [343, 216] width 69 height 10
click at [386, 223] on li "More Information" at bounding box center [347, 216] width 76 height 13
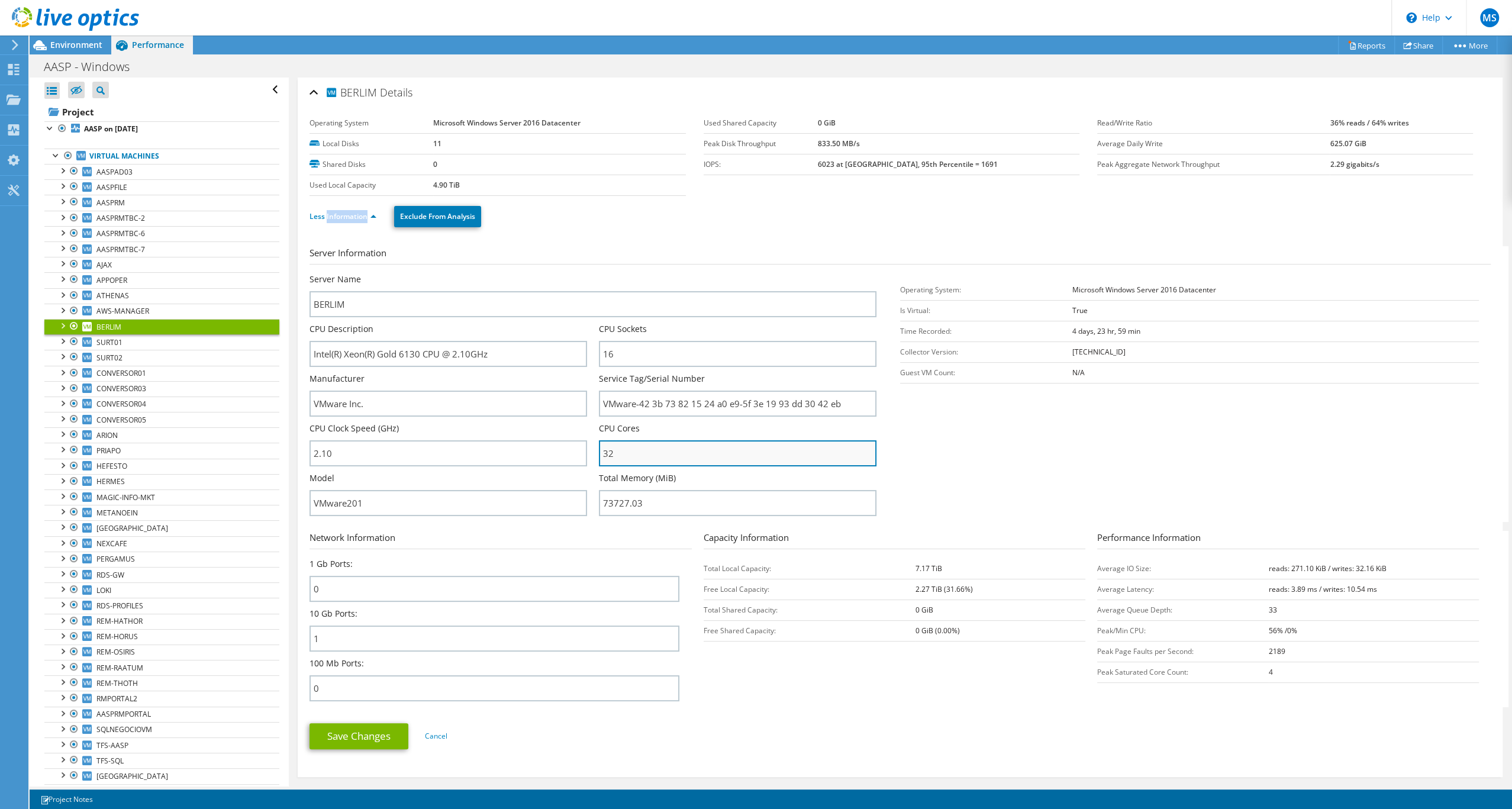
click at [637, 467] on input "32" at bounding box center [738, 453] width 277 height 26
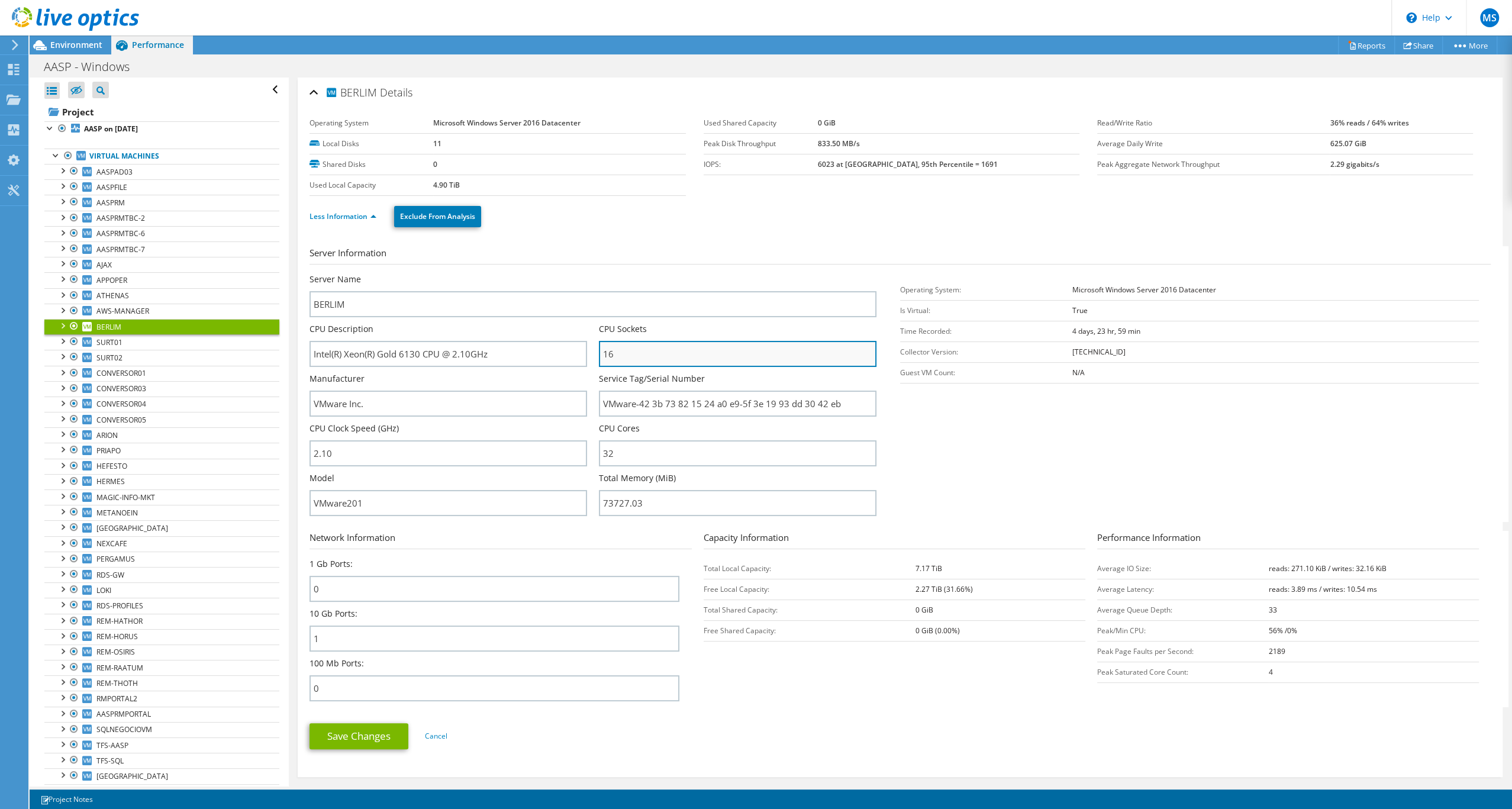
click at [634, 367] on input "16" at bounding box center [738, 354] width 277 height 26
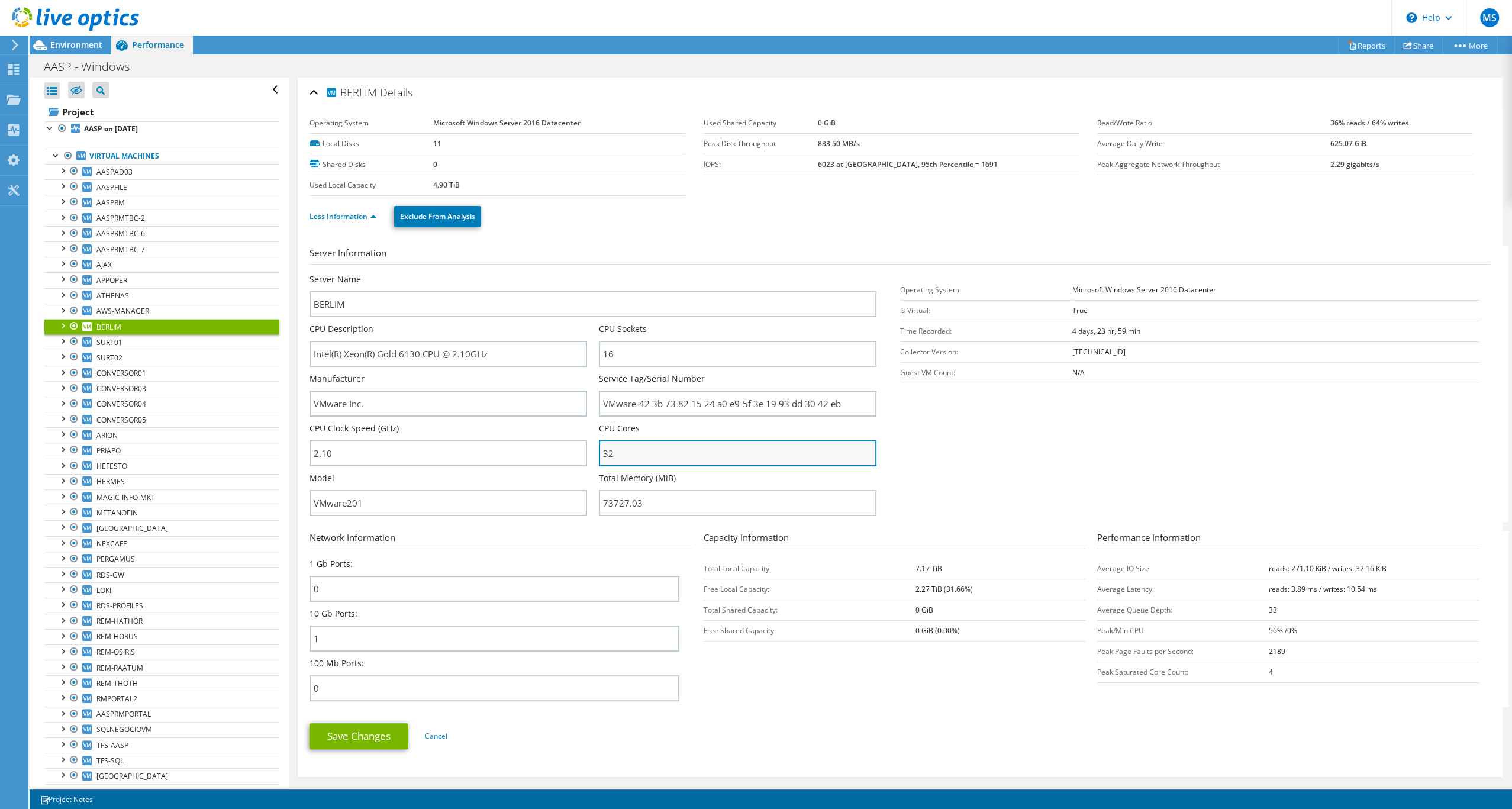
click at [637, 467] on input "32" at bounding box center [738, 453] width 277 height 26
click at [375, 221] on link "Less Information" at bounding box center [342, 216] width 67 height 10
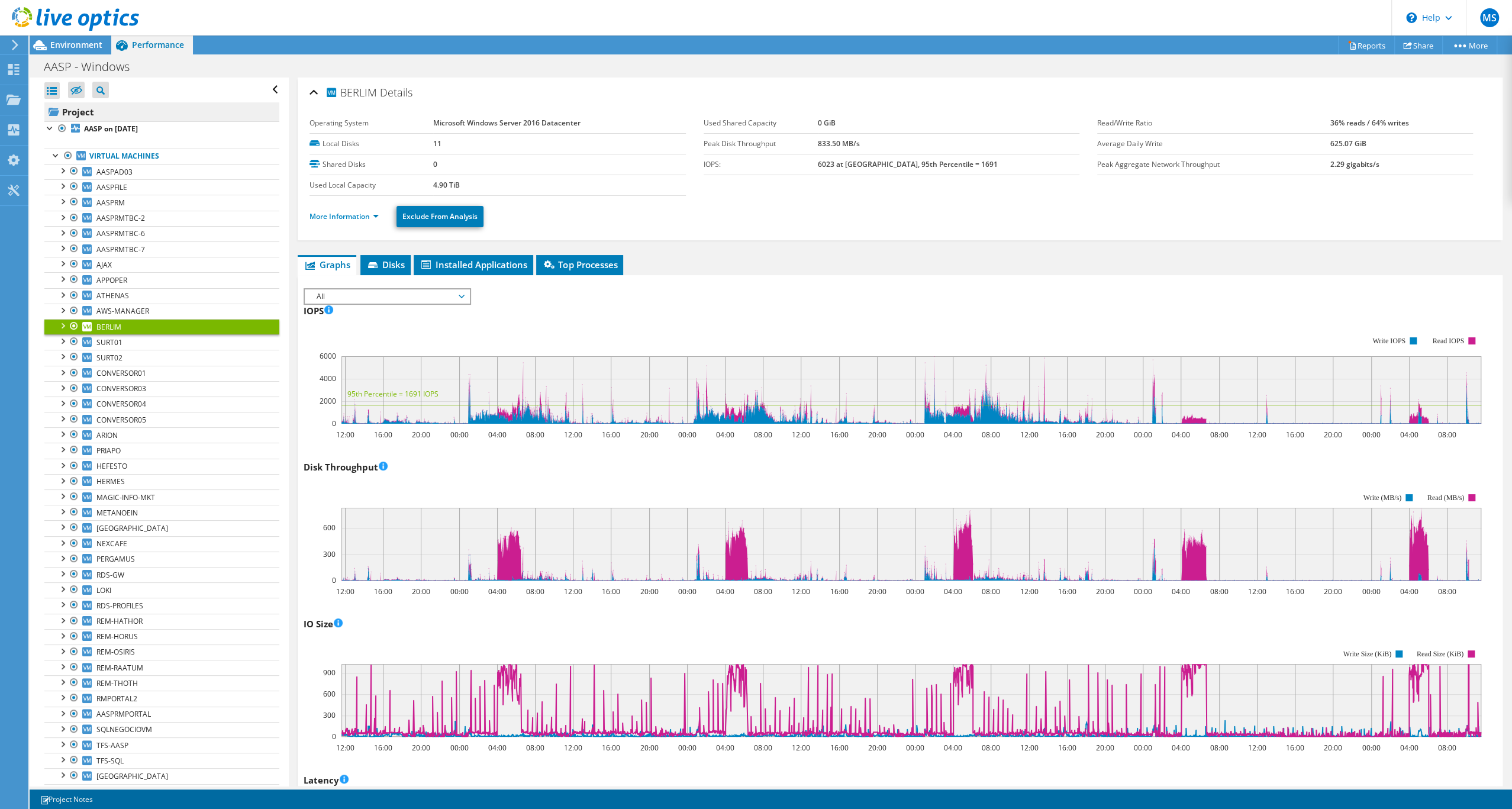
scroll to position [108, 0]
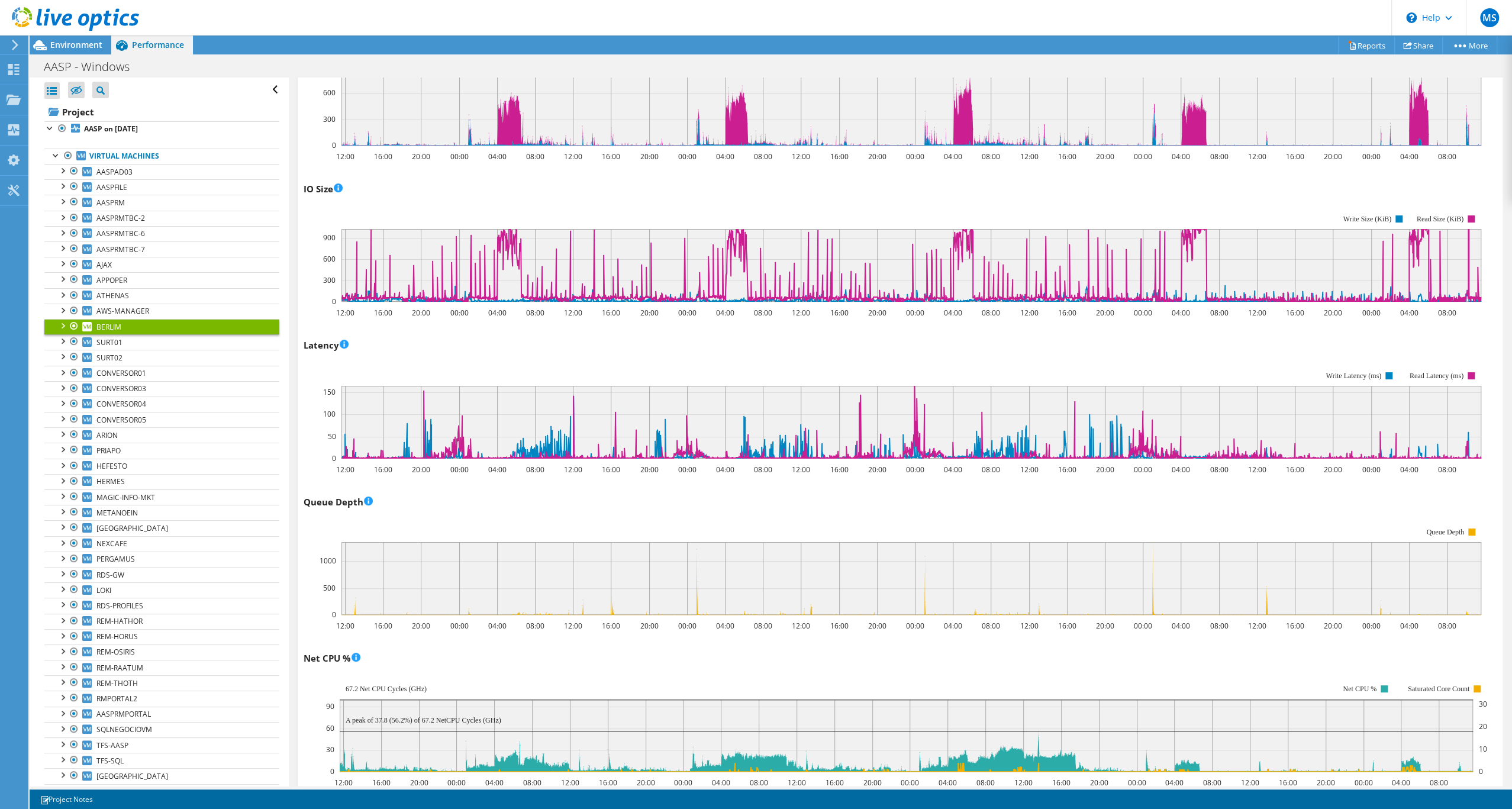
scroll to position [480, 0]
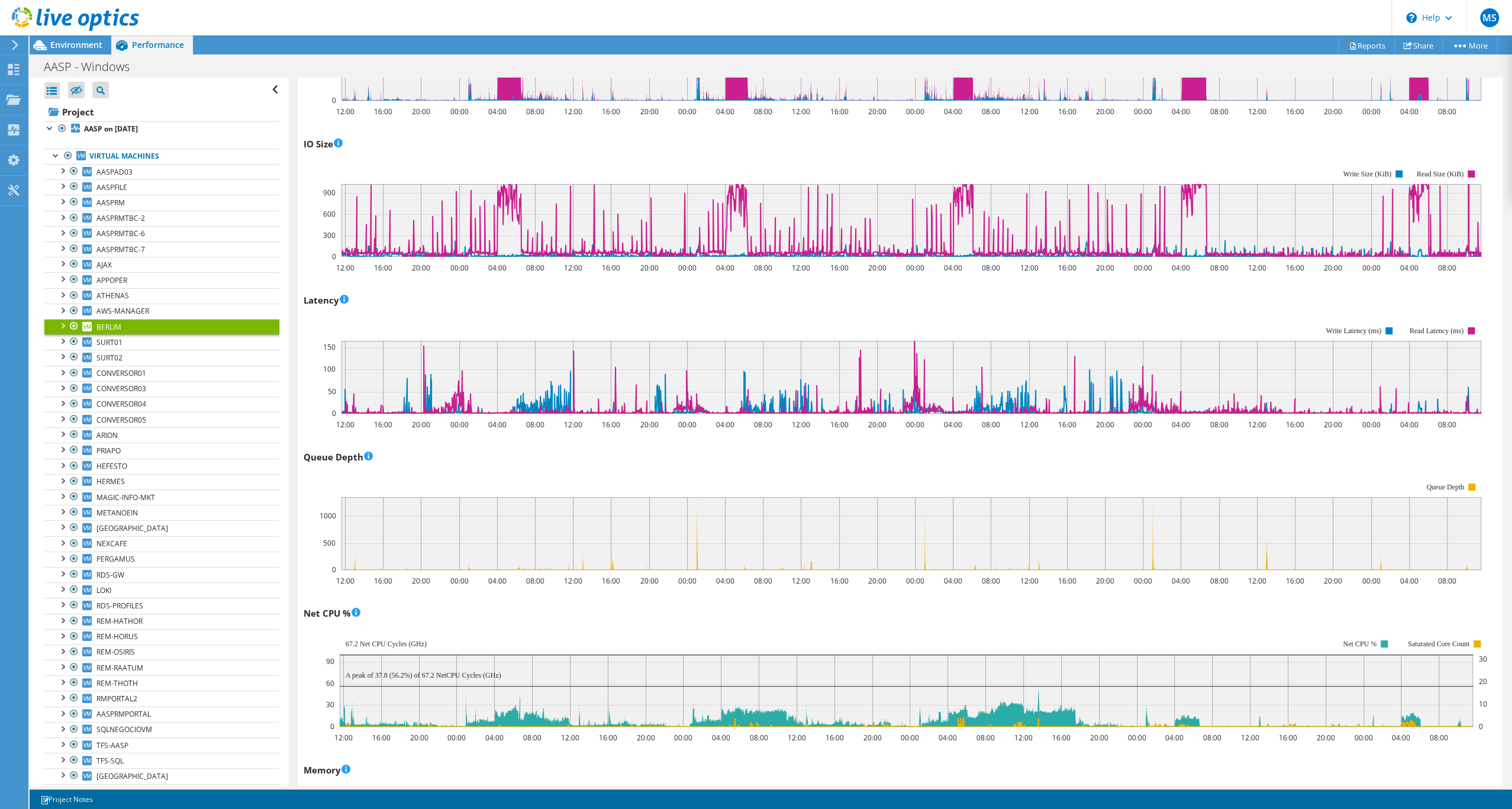
click at [754, 550] on rect at bounding box center [892, 527] width 1178 height 119
click at [861, 530] on div "Queue Depth 12:00 16:00 20:00 00:00 04:00 08:00 12:00 16:00 20:00 00:00 04:00 0…" at bounding box center [900, 517] width 1193 height 139
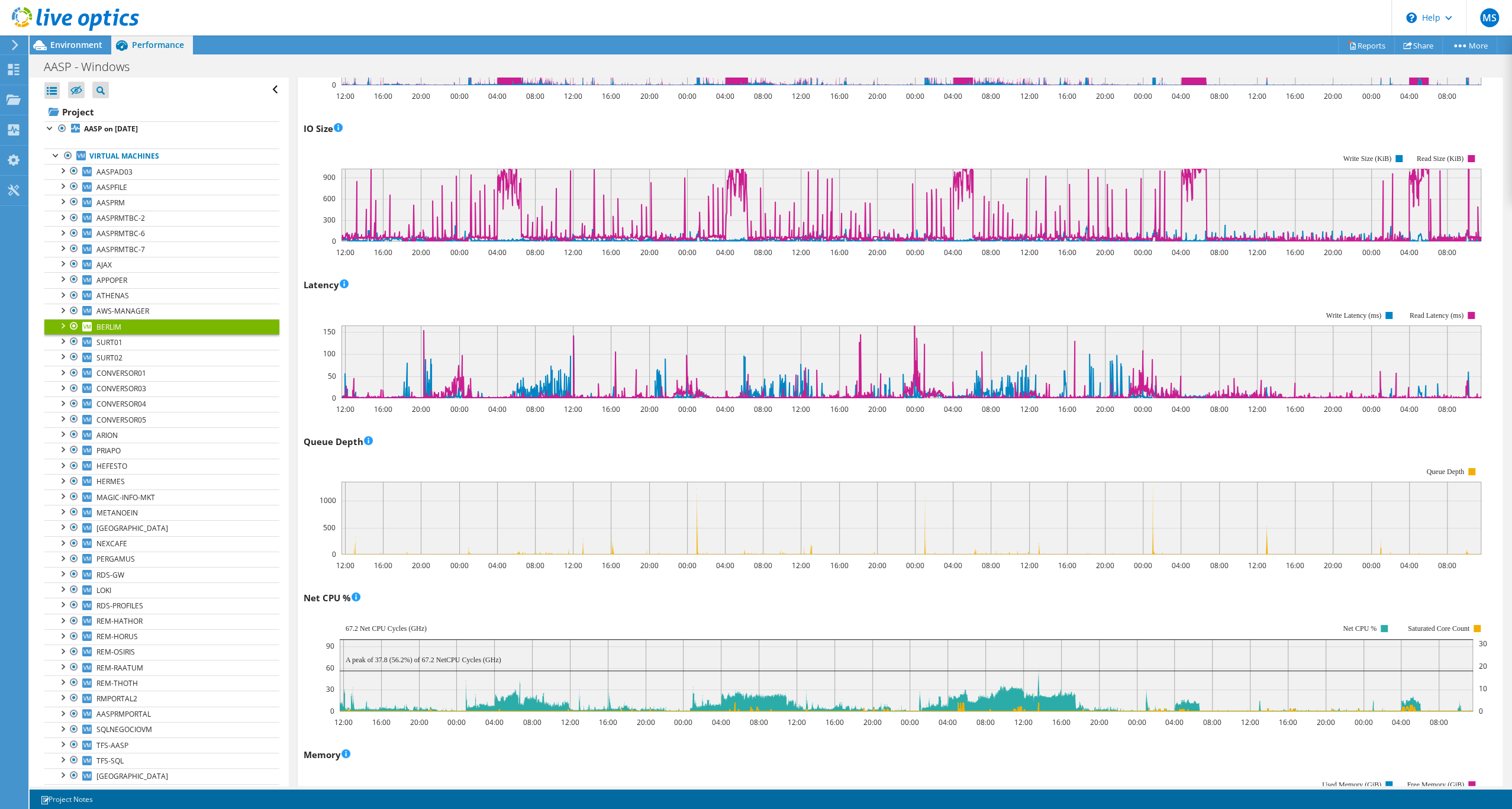
click at [870, 529] on div "Queue Depth 12:00 16:00 20:00 00:00 04:00 08:00 12:00 16:00 20:00 00:00 04:00 0…" at bounding box center [900, 502] width 1193 height 139
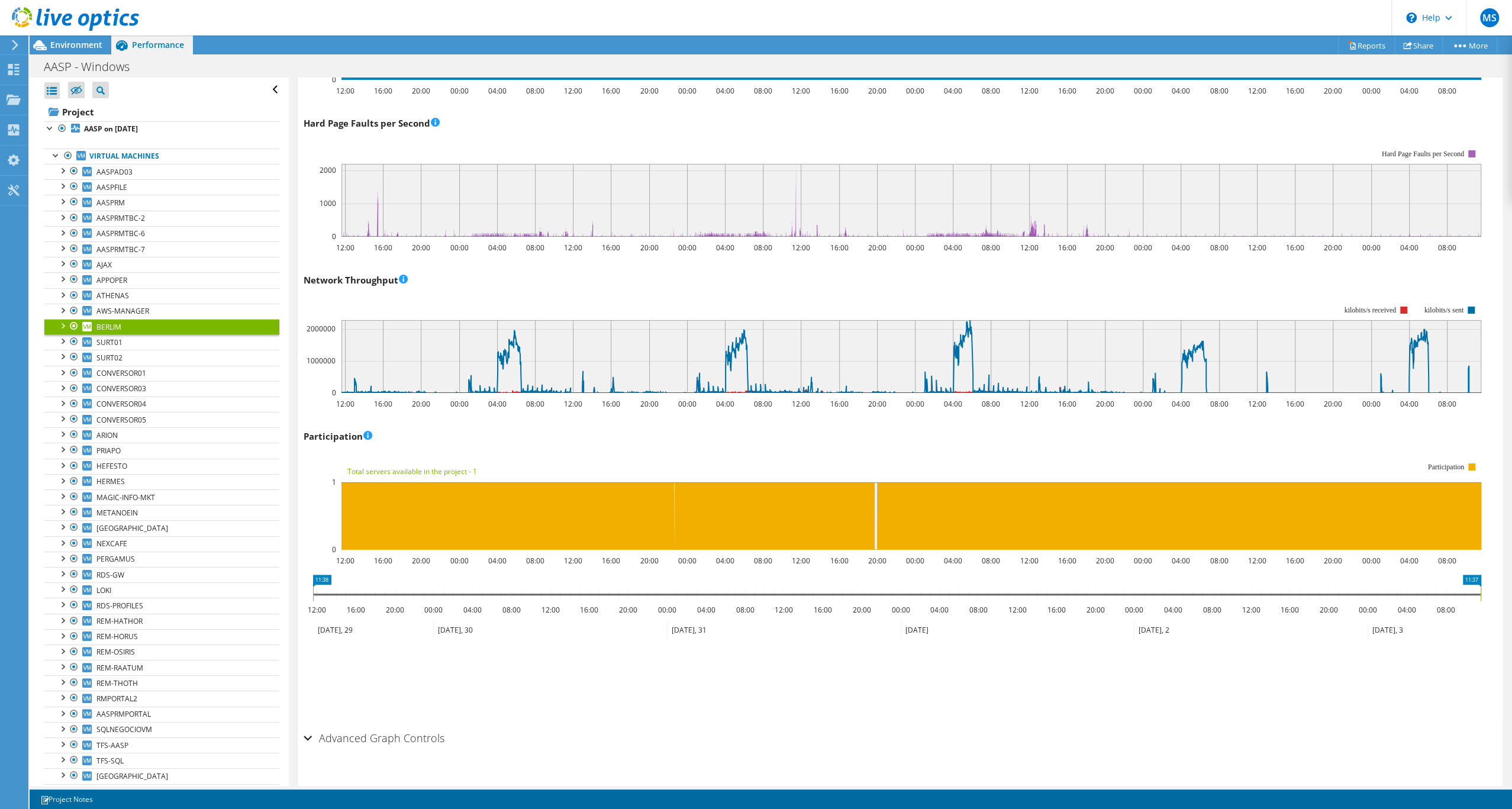
scroll to position [1431, 0]
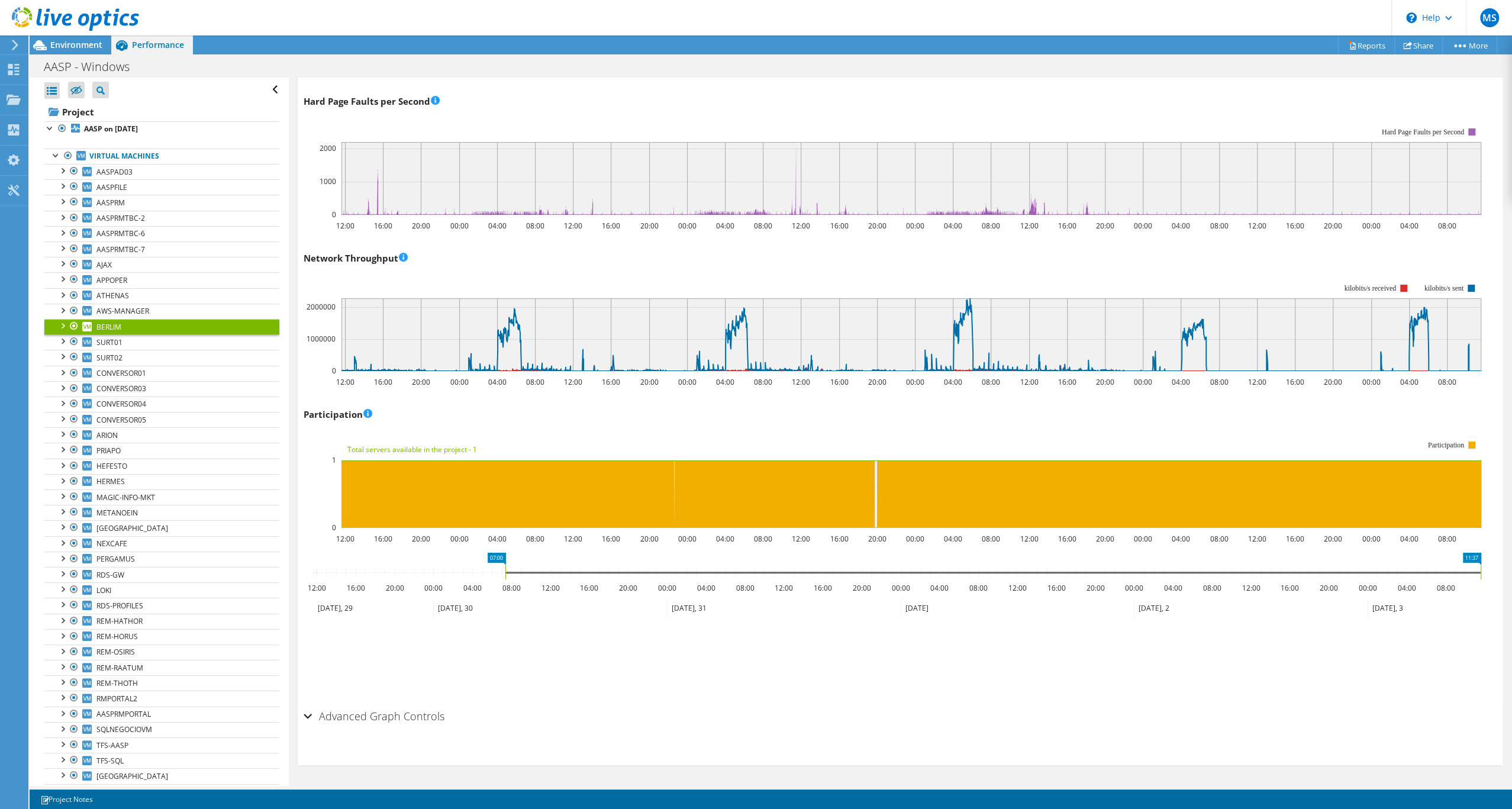
drag, startPoint x: 315, startPoint y: 567, endPoint x: 507, endPoint y: 572, distance: 192.1
click at [507, 572] on rect at bounding box center [505, 572] width 5 height 14
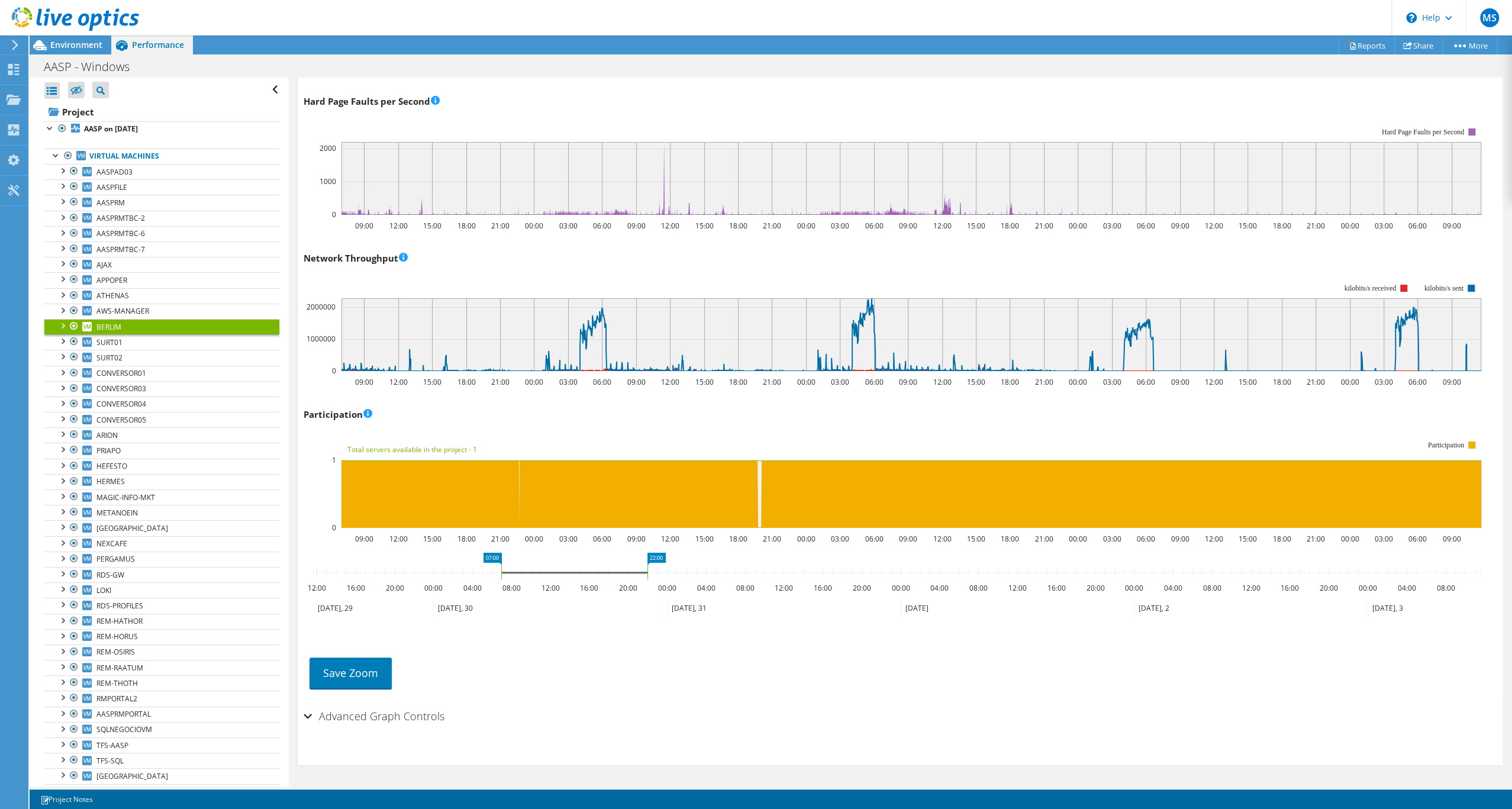
drag, startPoint x: 1482, startPoint y: 567, endPoint x: 649, endPoint y: 557, distance: 833.1
click at [649, 557] on icon "07:00 22:00 12:00 16:00 20:00 00:00 04:00 08:00 12:00 16:00 20:00 00:00 04:00 0…" at bounding box center [897, 600] width 1186 height 95
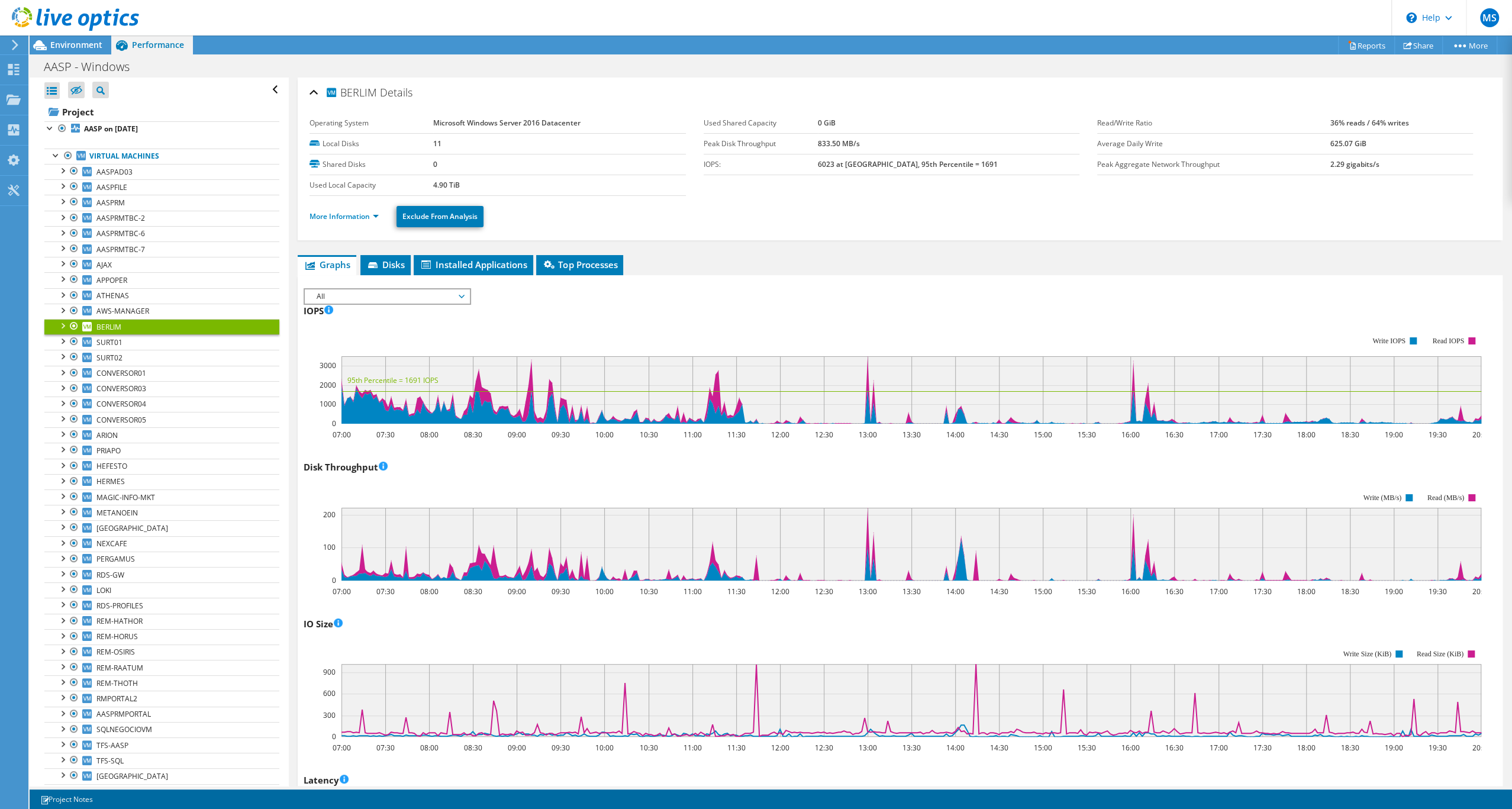
scroll to position [89, 0]
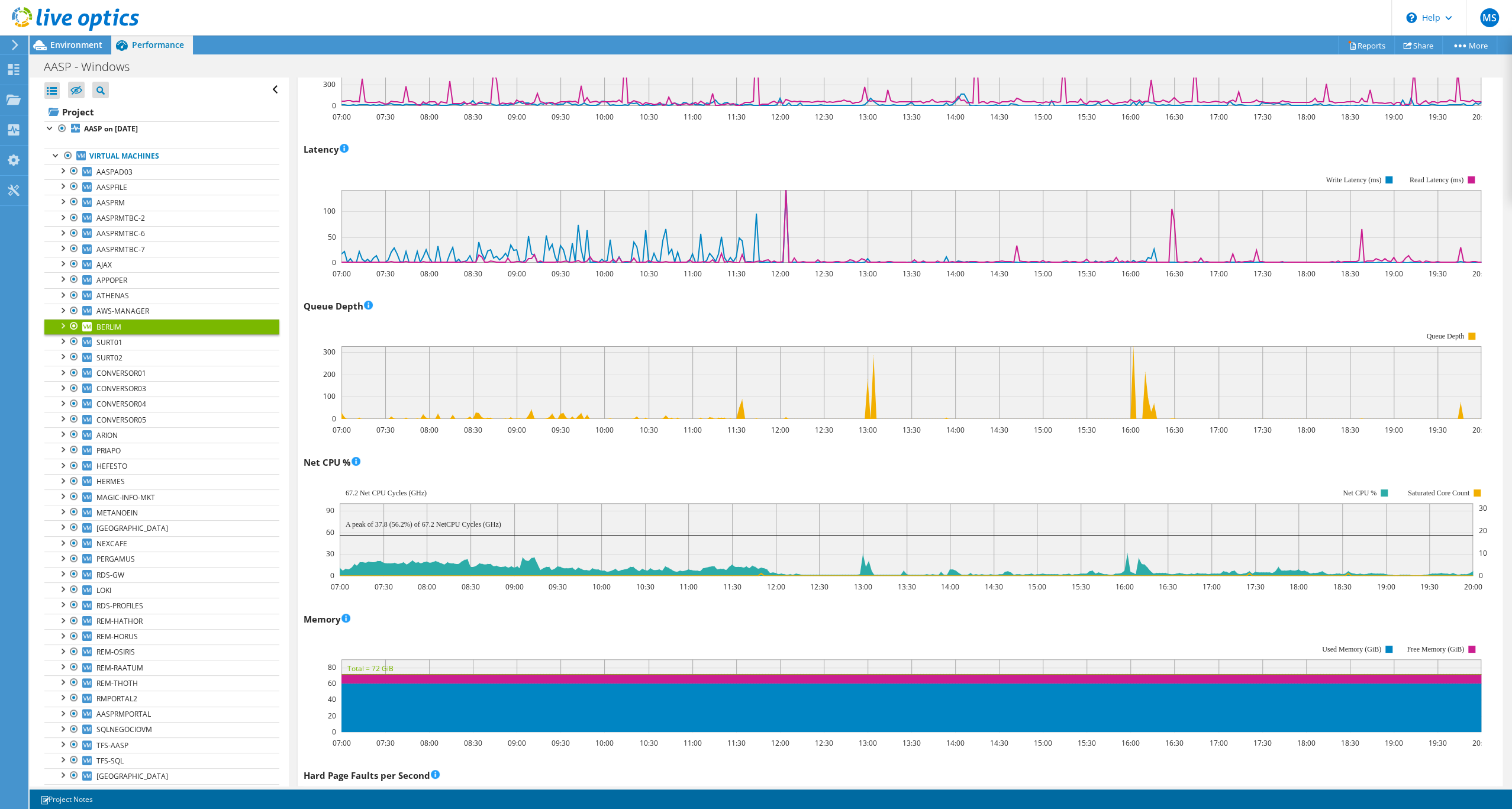
click at [726, 525] on div "IOPS 07:00 07:30 08:00 08:30 09:00 09:30 10:00 10:30 11:00 11:30 12:00 12:30 13…" at bounding box center [900, 445] width 1193 height 1548
click at [475, 419] on rect at bounding box center [911, 382] width 1140 height 73
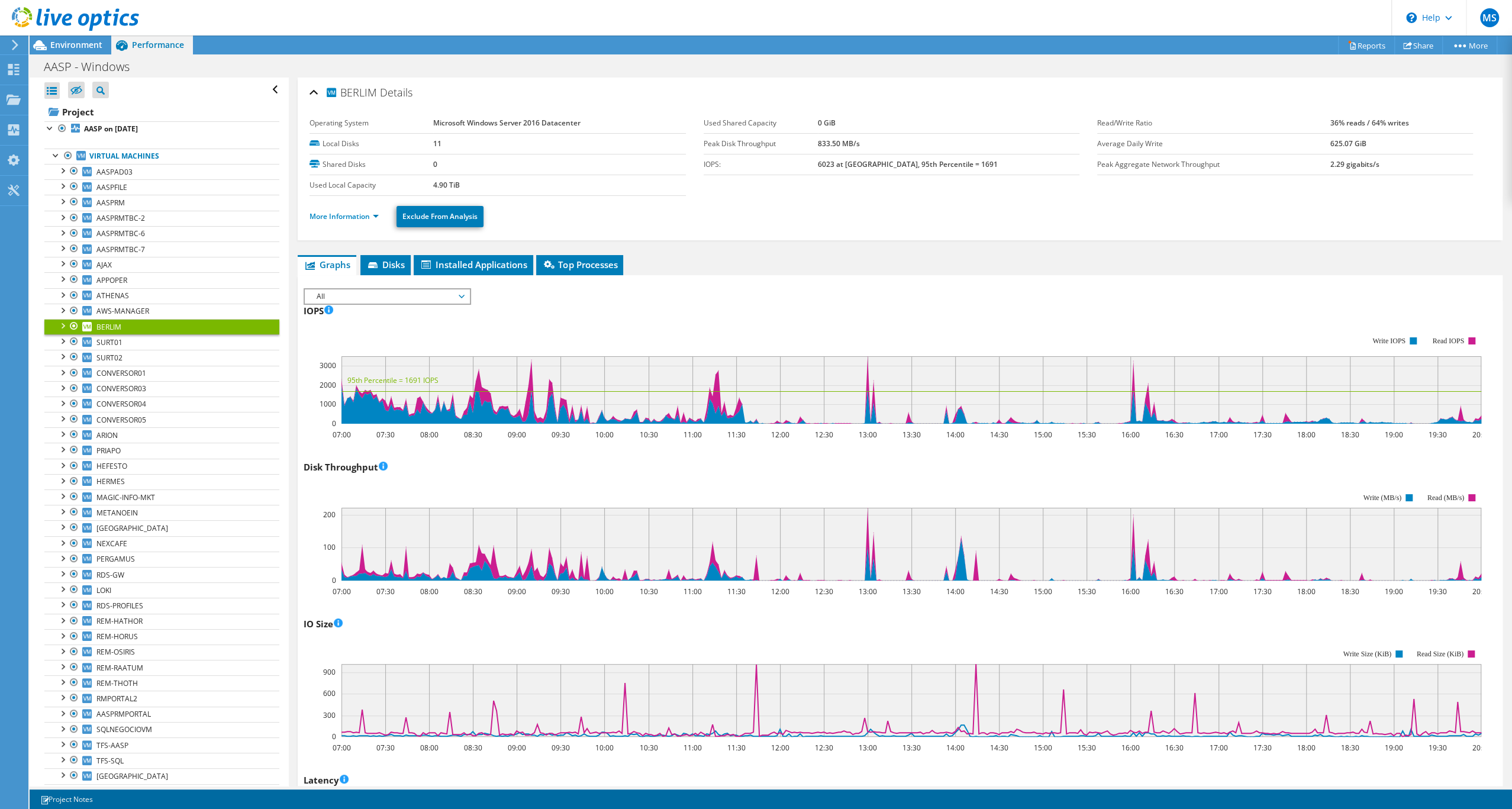
scroll to position [346, 0]
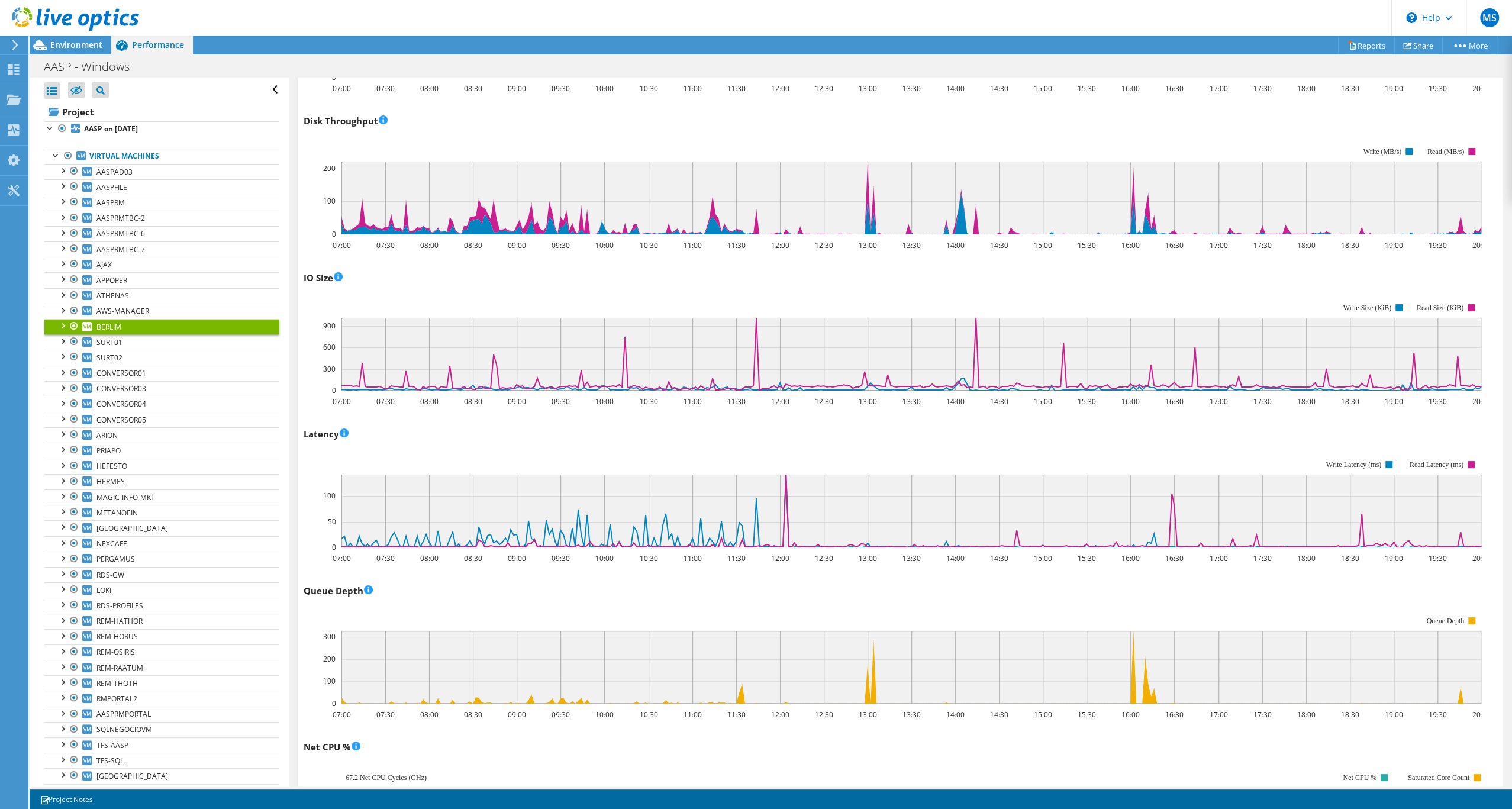
click at [648, 512] on div "Latency Latency The average time required for the host to complete an IO operat…" at bounding box center [900, 494] width 1193 height 139
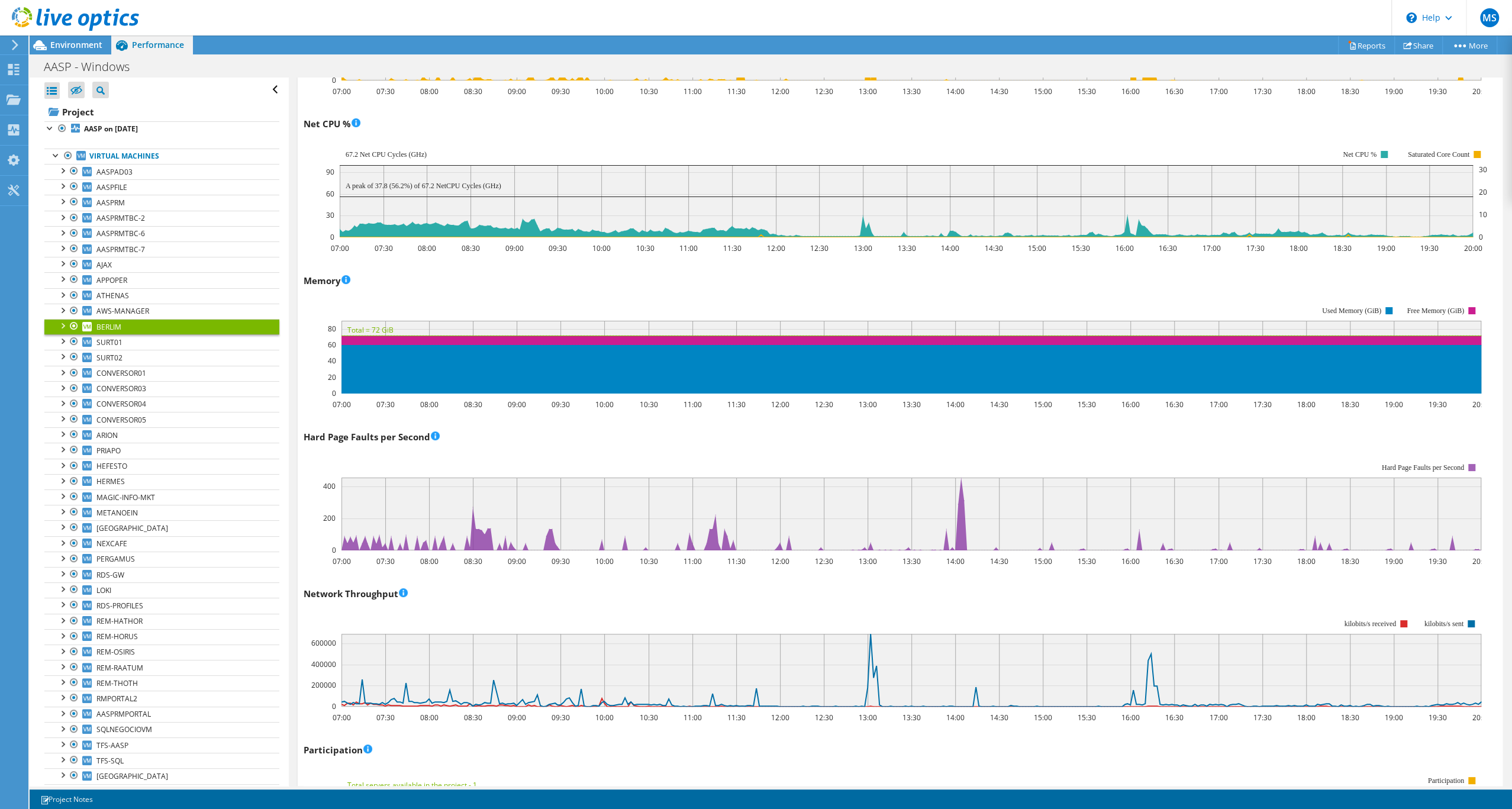
scroll to position [980, 0]
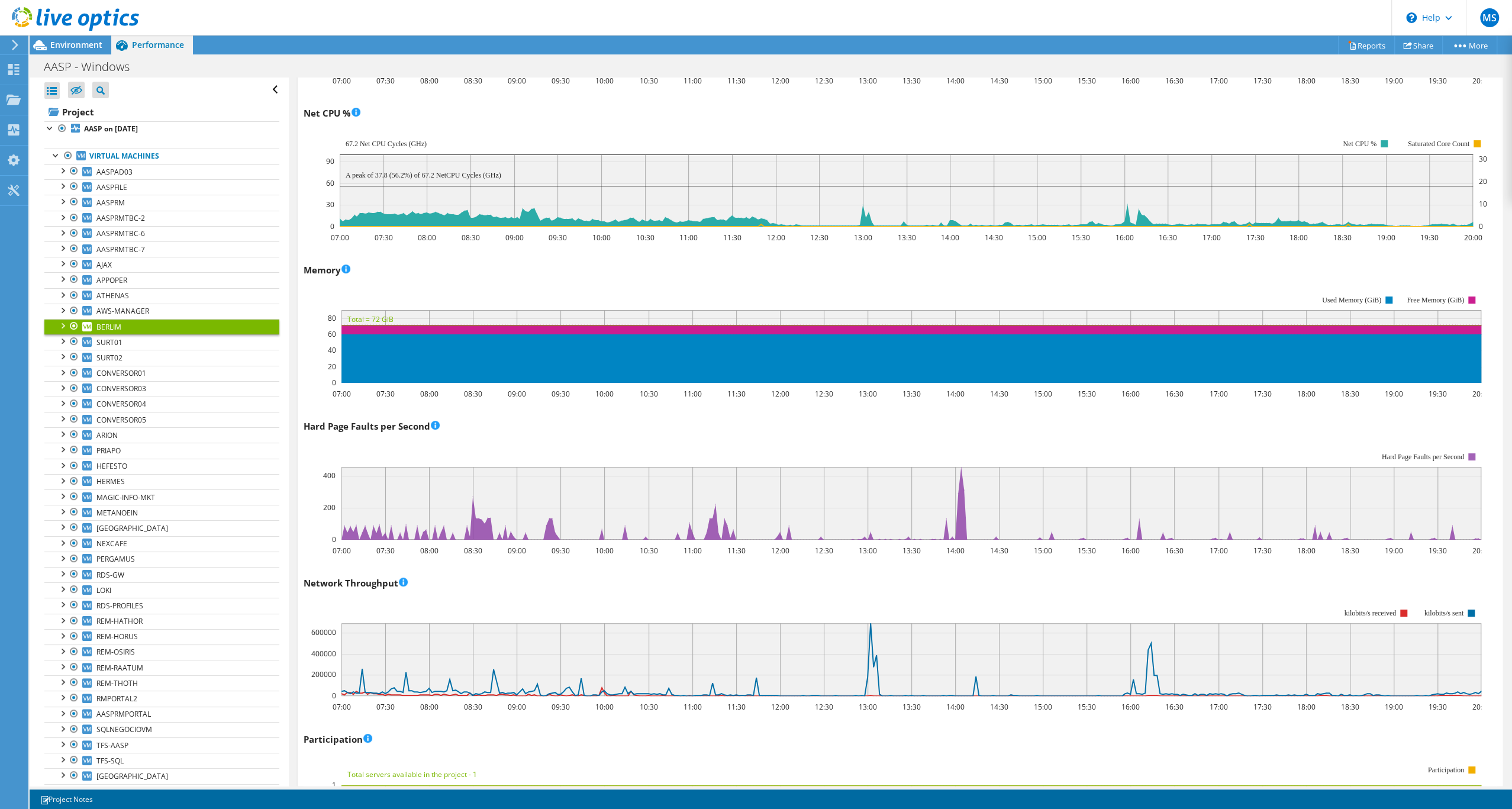
click at [733, 519] on div "Hard Page Faults per Second Hard Page Faults per Second Page Faults per Second …" at bounding box center [900, 487] width 1193 height 139
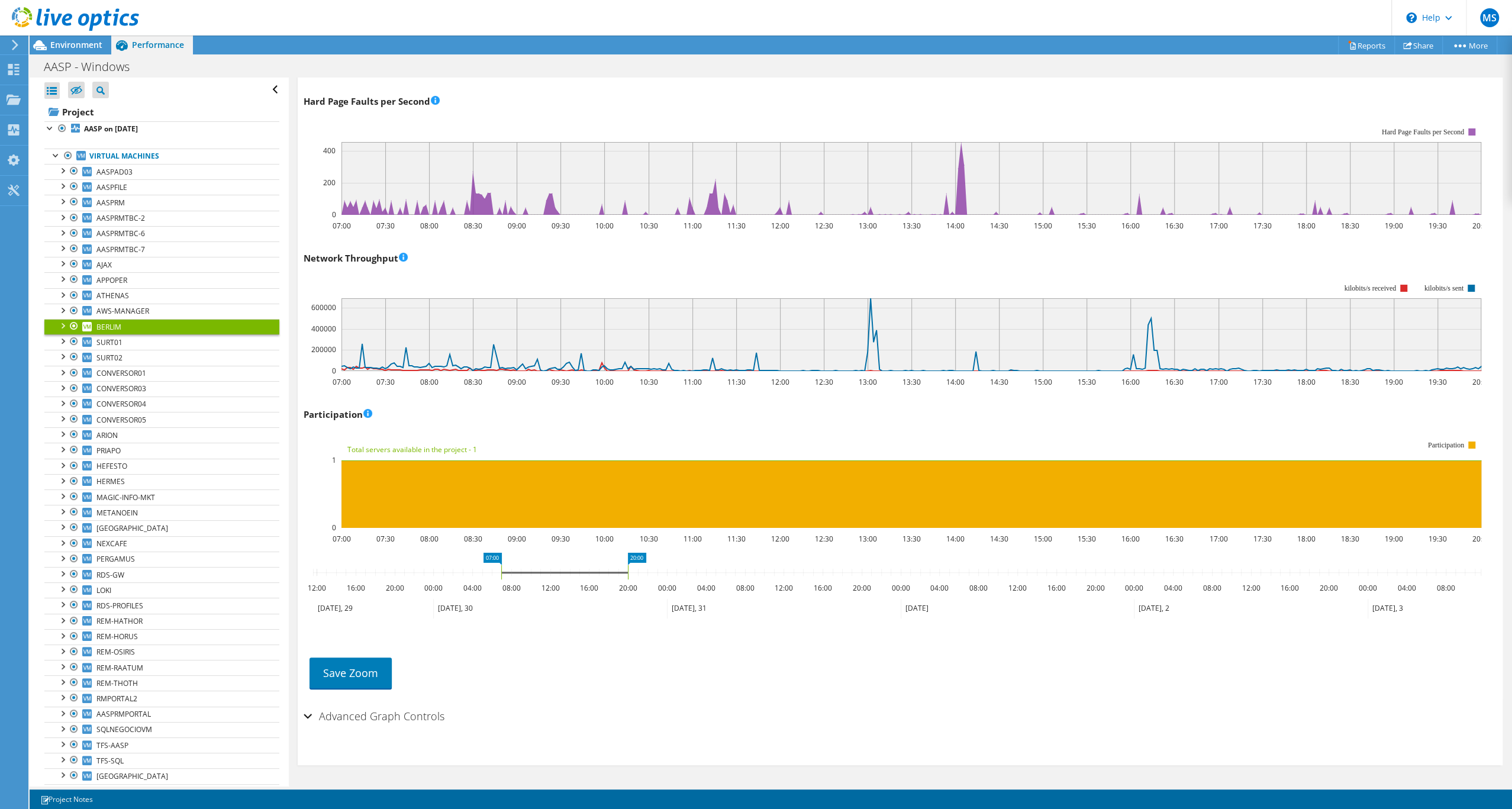
scroll to position [1400, 0]
drag, startPoint x: 502, startPoint y: 597, endPoint x: 260, endPoint y: 600, distance: 242.0
click at [260, 600] on div "Open All Close All Hide Excluded Nodes Project Tree Filter" at bounding box center [770, 432] width 1482 height 709
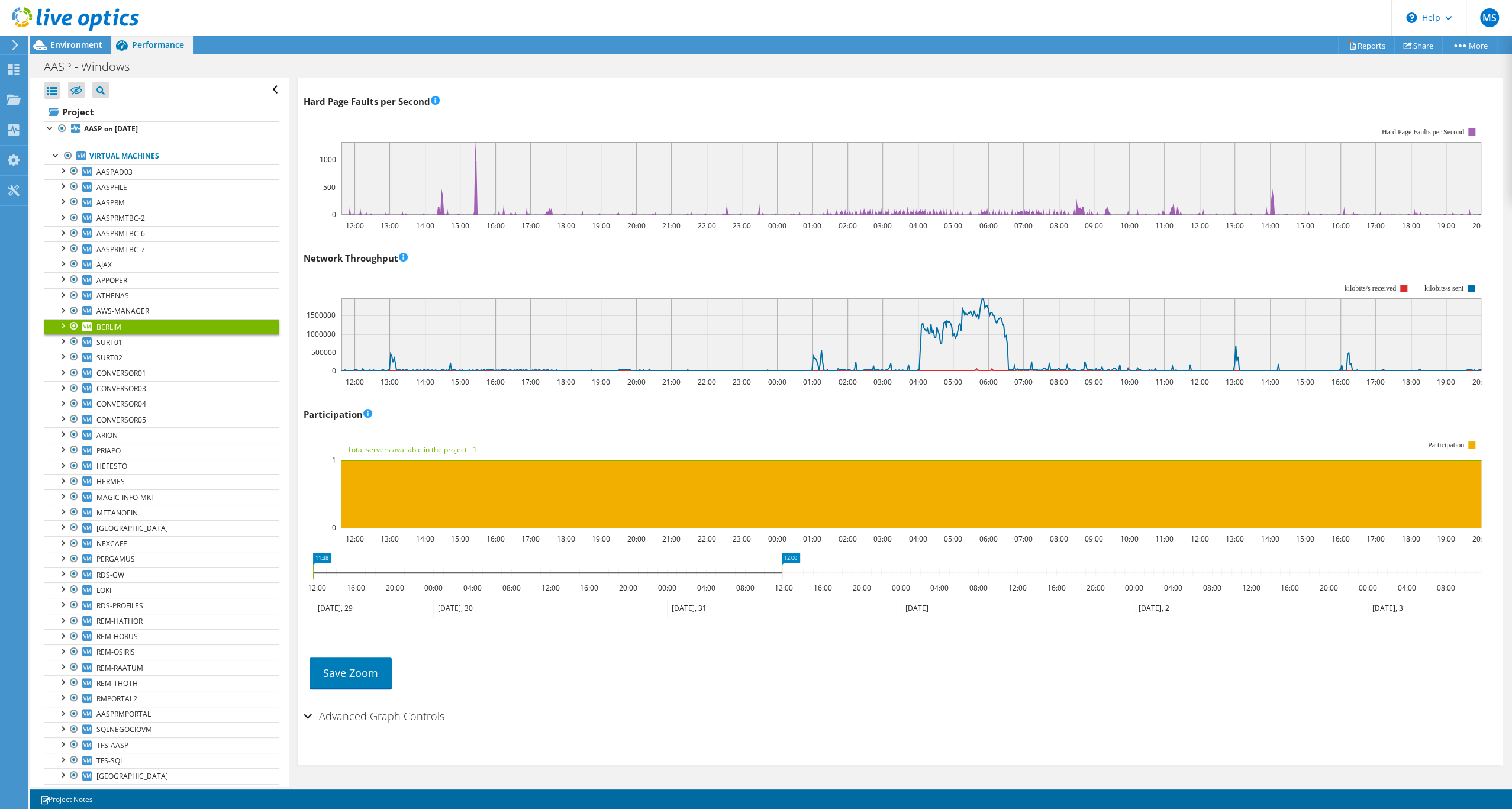
drag, startPoint x: 628, startPoint y: 593, endPoint x: 785, endPoint y: 595, distance: 157.0
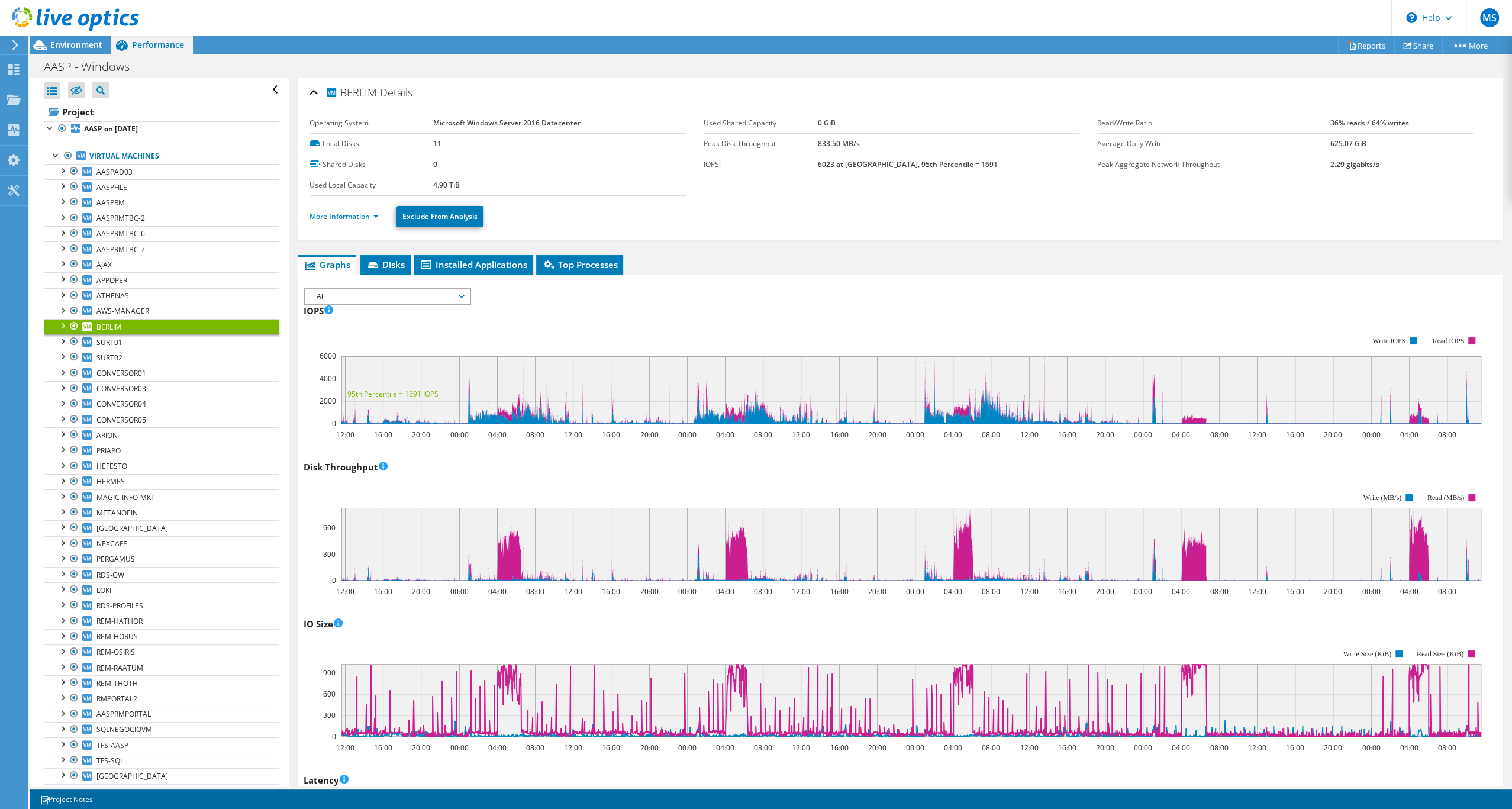
scroll to position [89, 0]
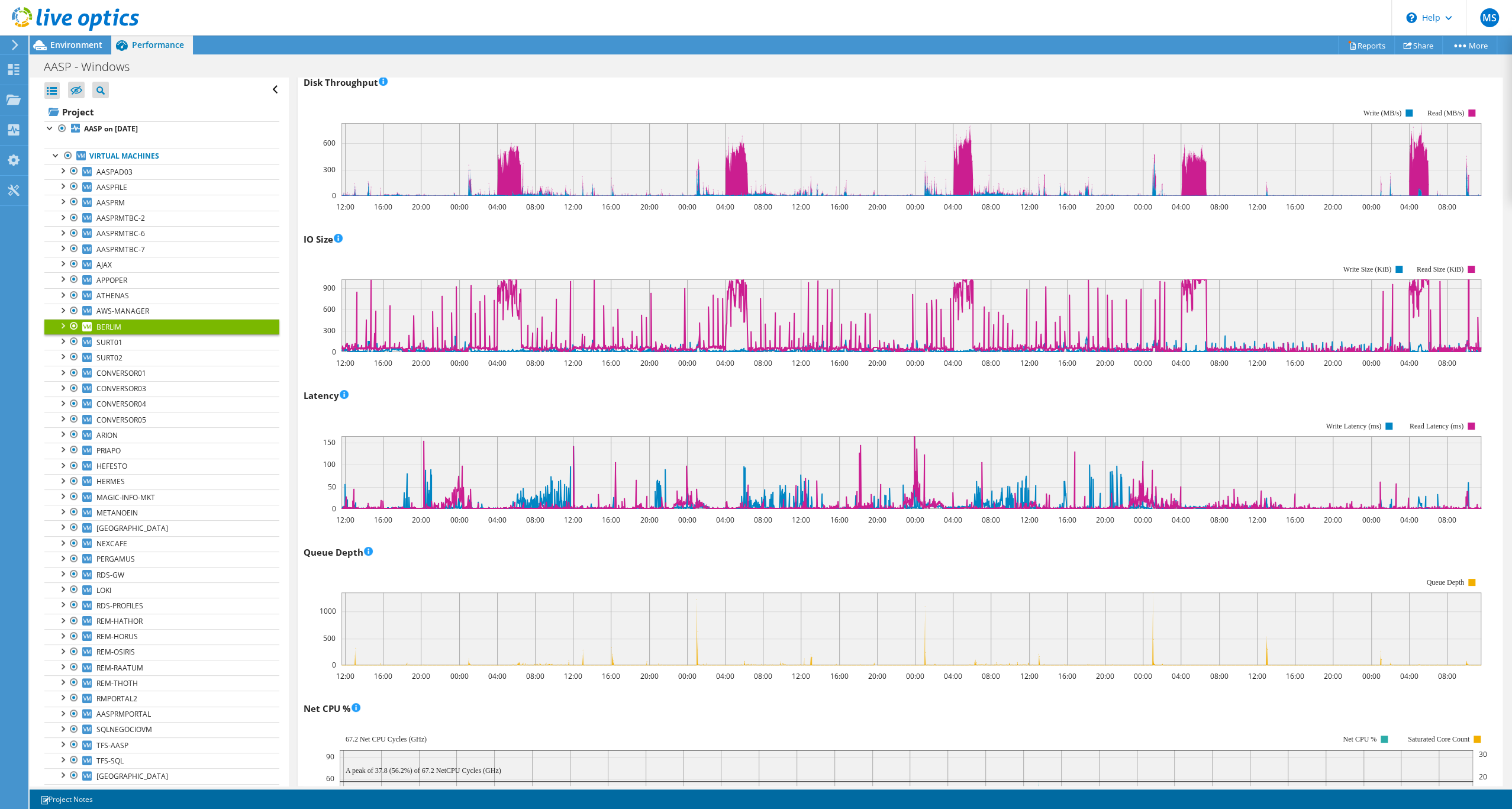
click at [1177, 509] on icon at bounding box center [911, 472] width 1140 height 73
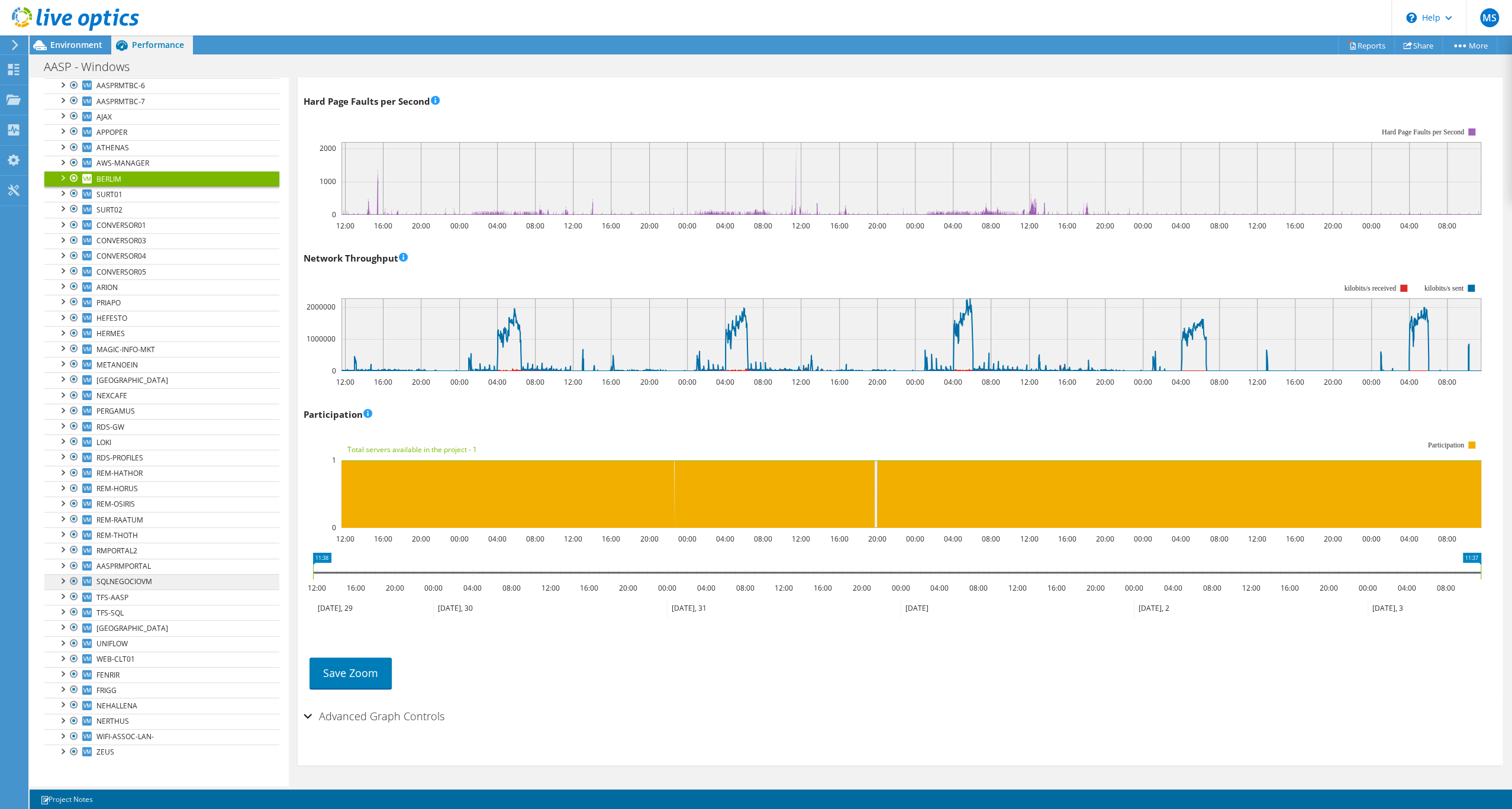
scroll to position [331, 0]
